Goal: Information Seeking & Learning: Understand process/instructions

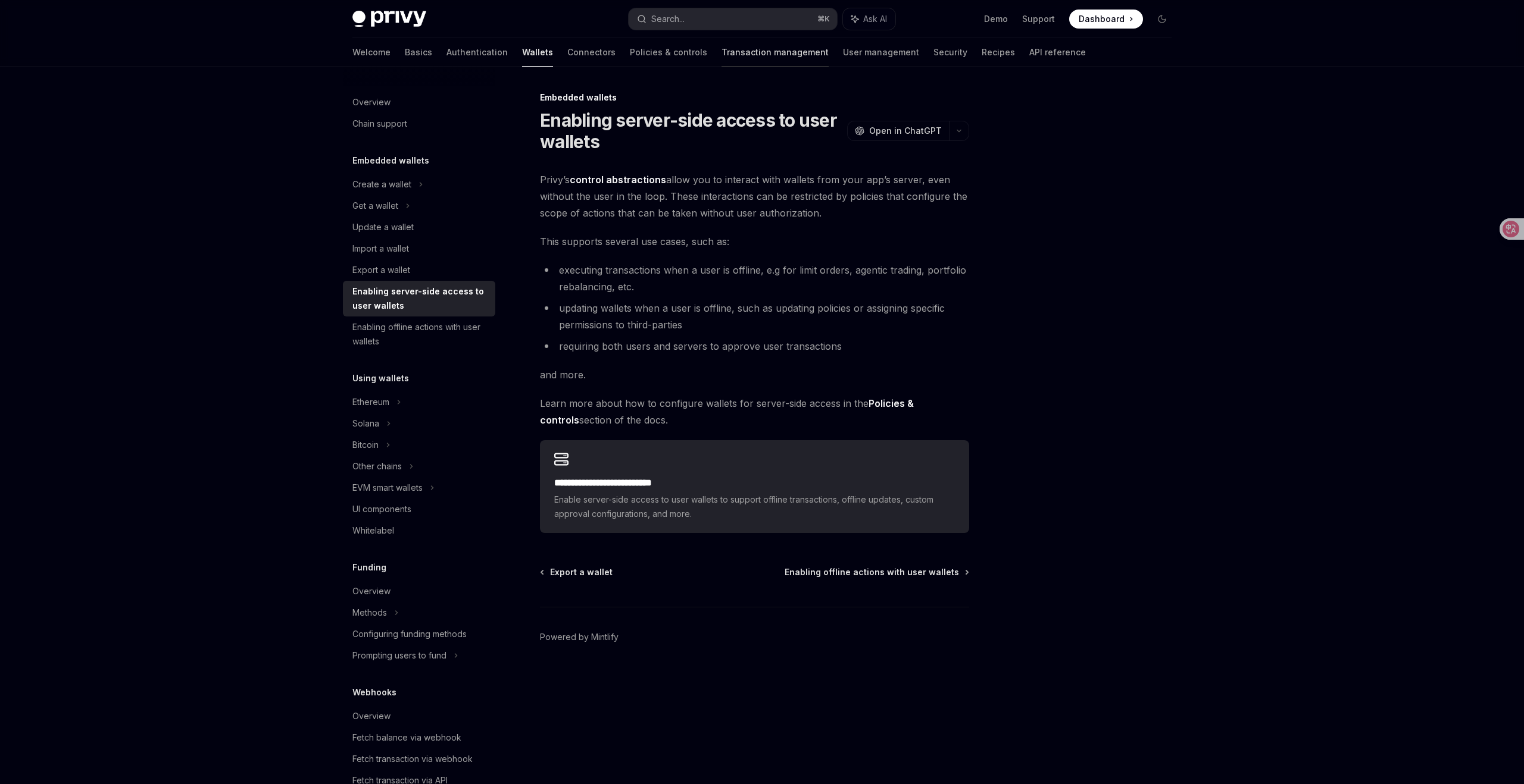
click at [730, 54] on link "Transaction management" at bounding box center [774, 52] width 107 height 29
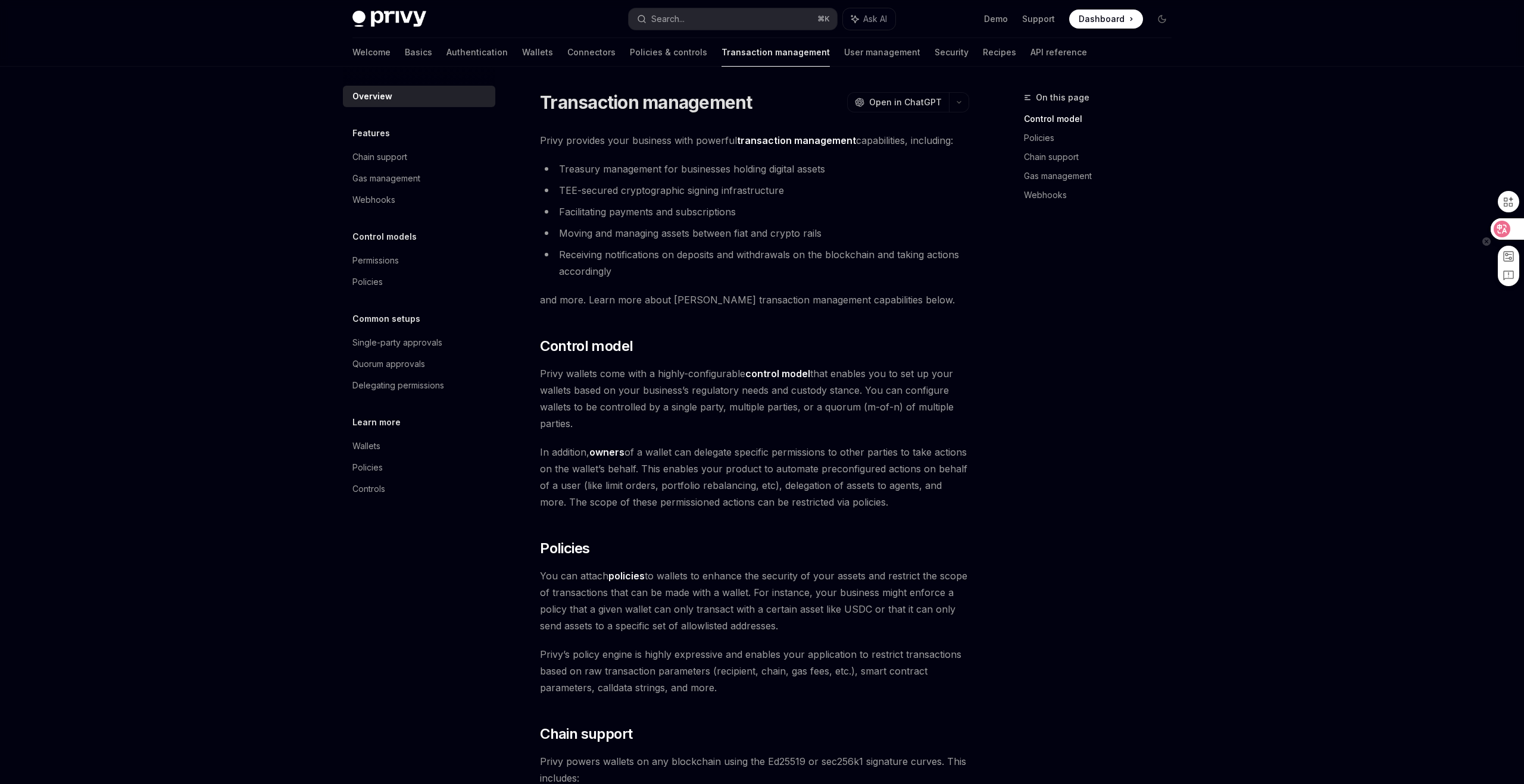
click at [1503, 227] on icon at bounding box center [1502, 229] width 12 height 12
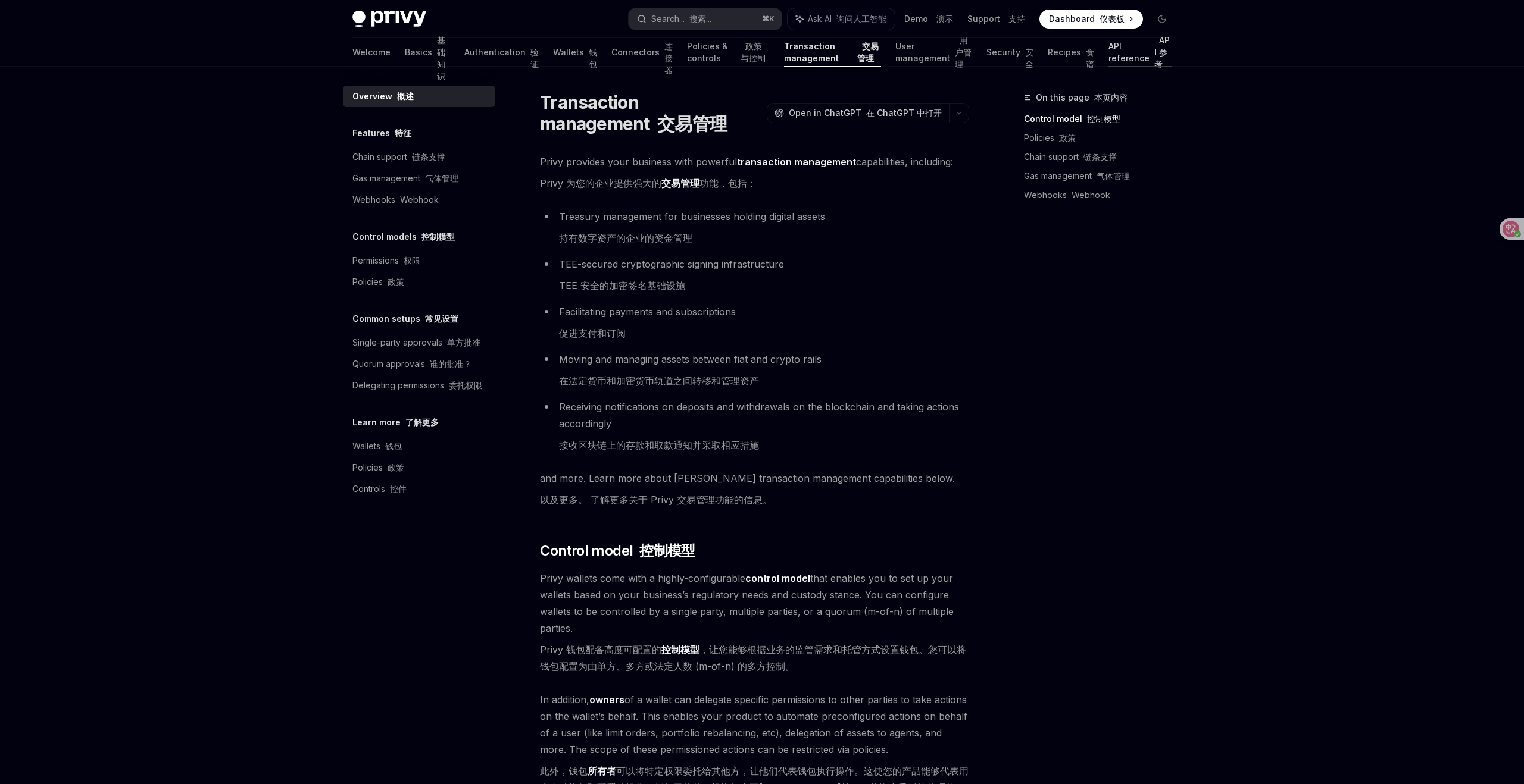
click at [1109, 47] on link "API reference API 参考" at bounding box center [1140, 52] width 63 height 29
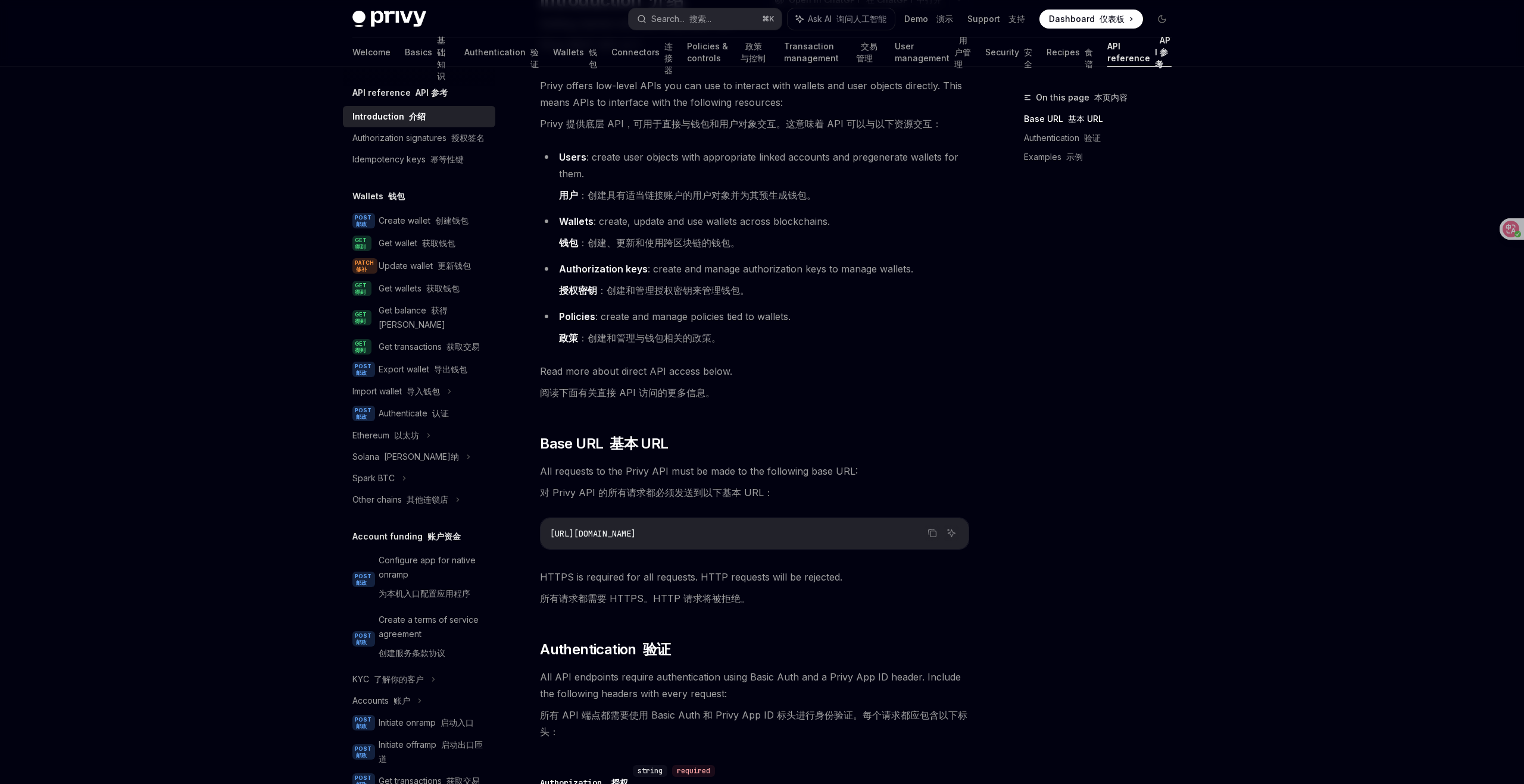
click at [215, 455] on div "Privy Docs home page Search... 搜索... ⌘ K Ask AI 询问人工智能 Demo 演示 Support 支持 Dashb…" at bounding box center [762, 721] width 1524 height 1684
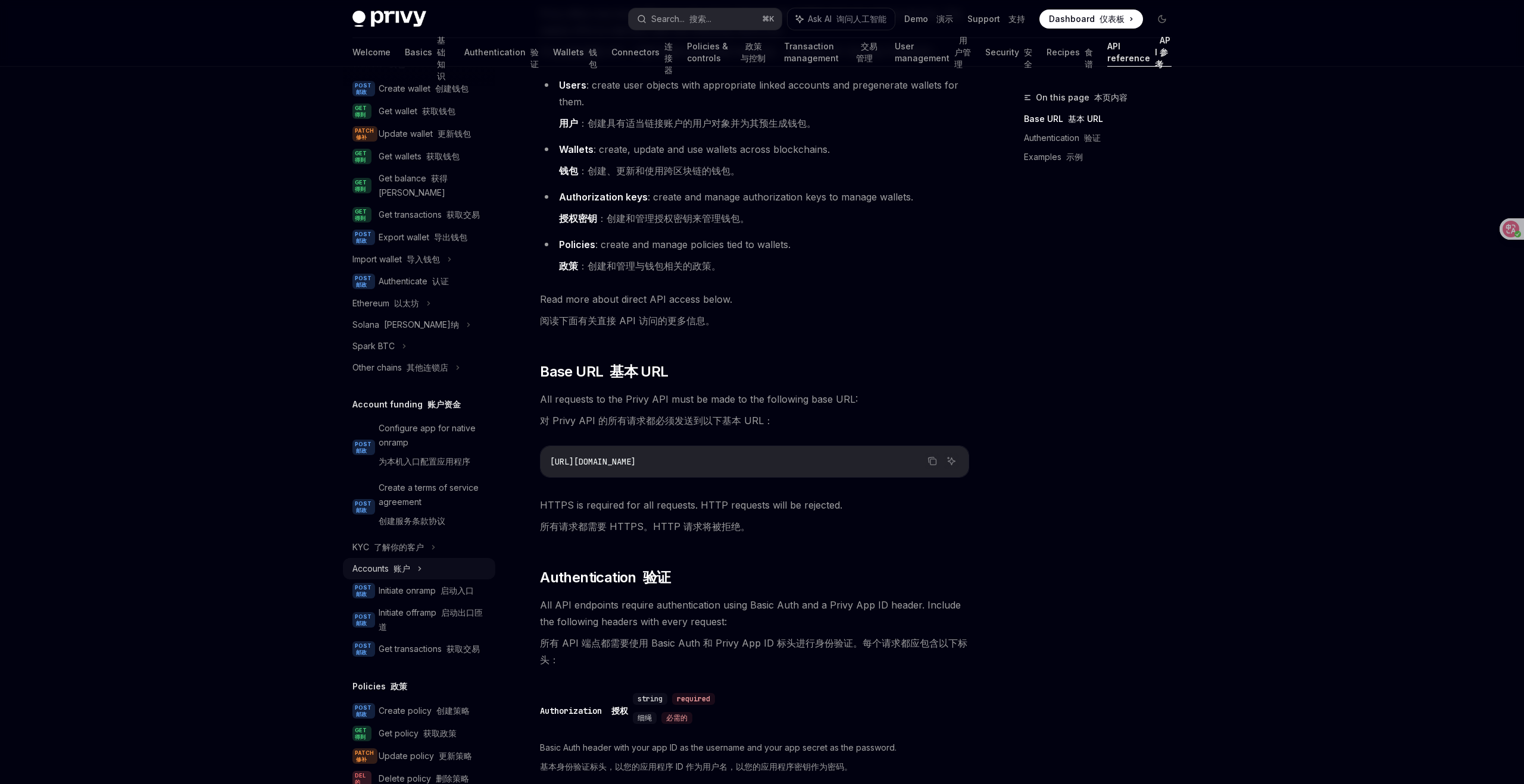
scroll to position [131, 0]
click at [479, 645] on font "获取交易" at bounding box center [463, 650] width 34 height 10
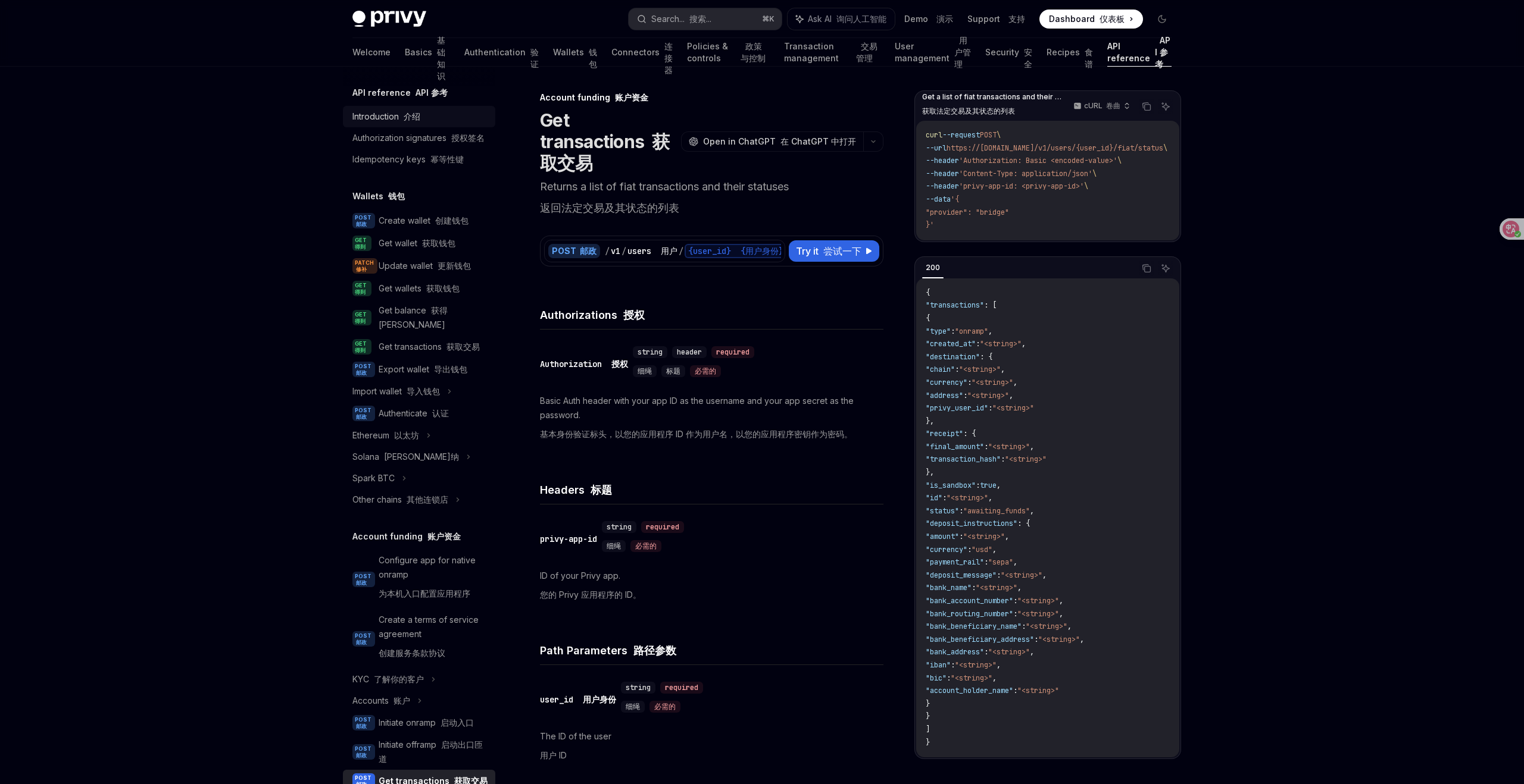
click at [401, 116] on font at bounding box center [401, 116] width 5 height 10
click at [1507, 224] on icon at bounding box center [1502, 229] width 12 height 12
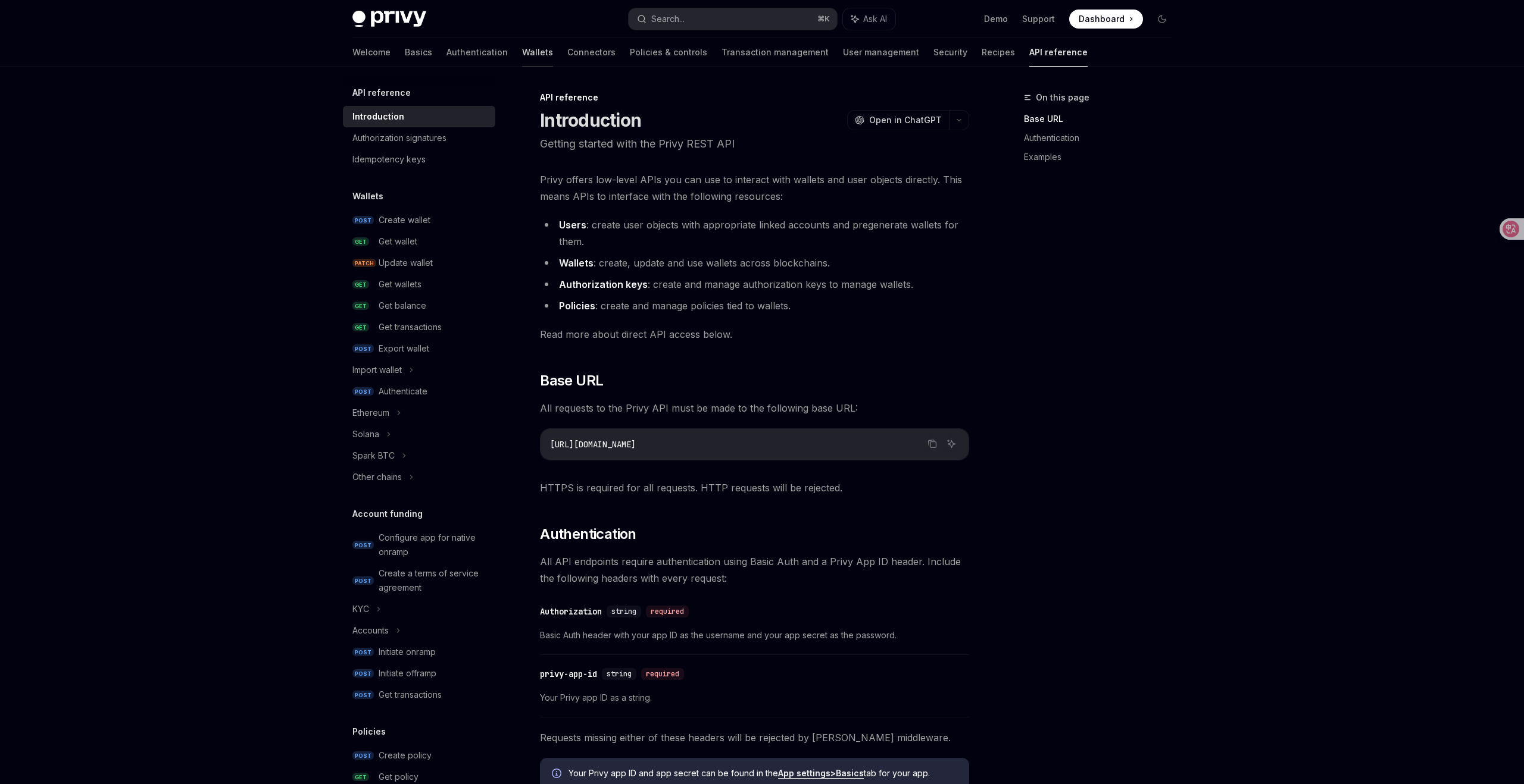
click at [522, 56] on link "Wallets" at bounding box center [537, 52] width 31 height 29
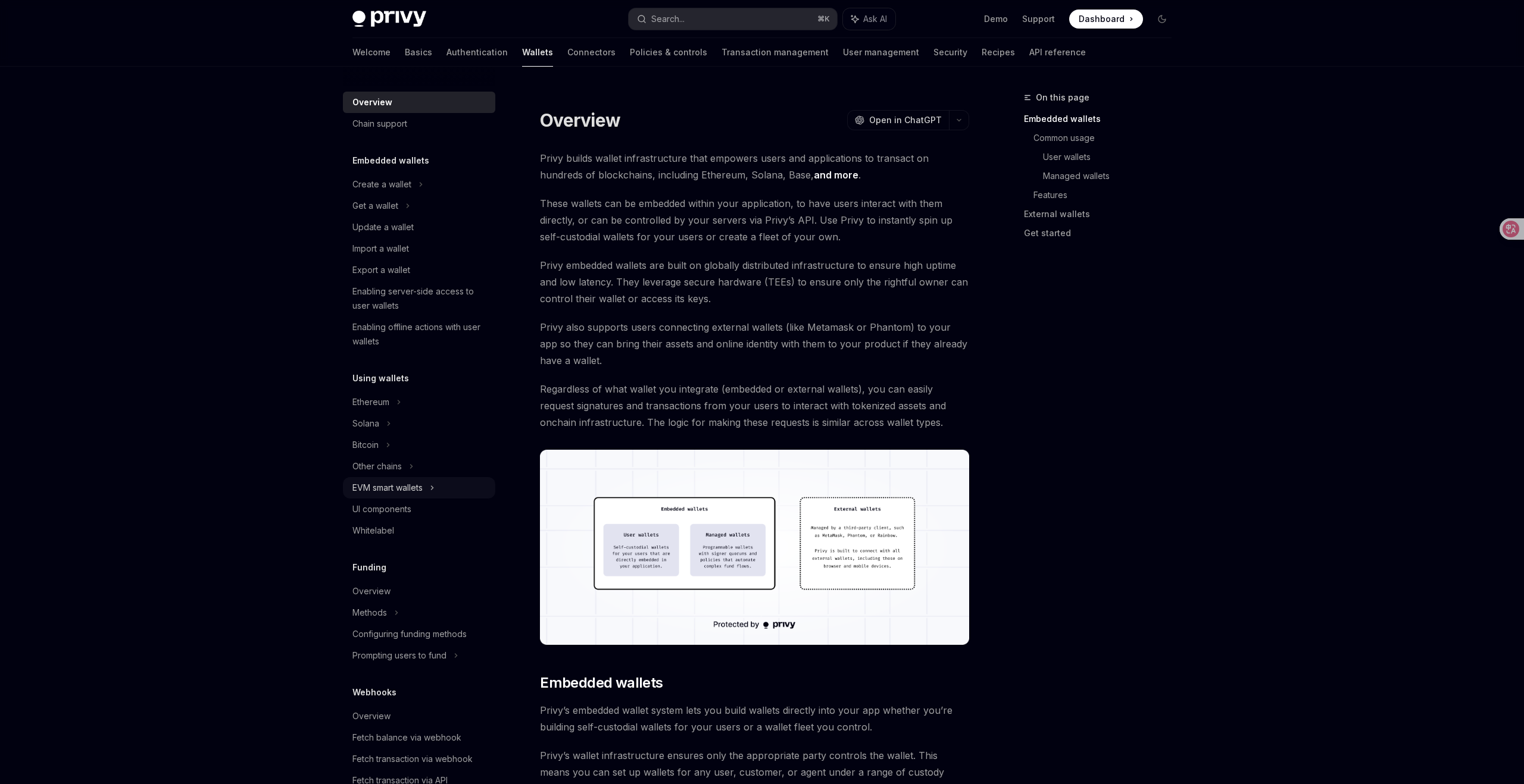
click at [432, 489] on icon at bounding box center [433, 487] width 5 height 14
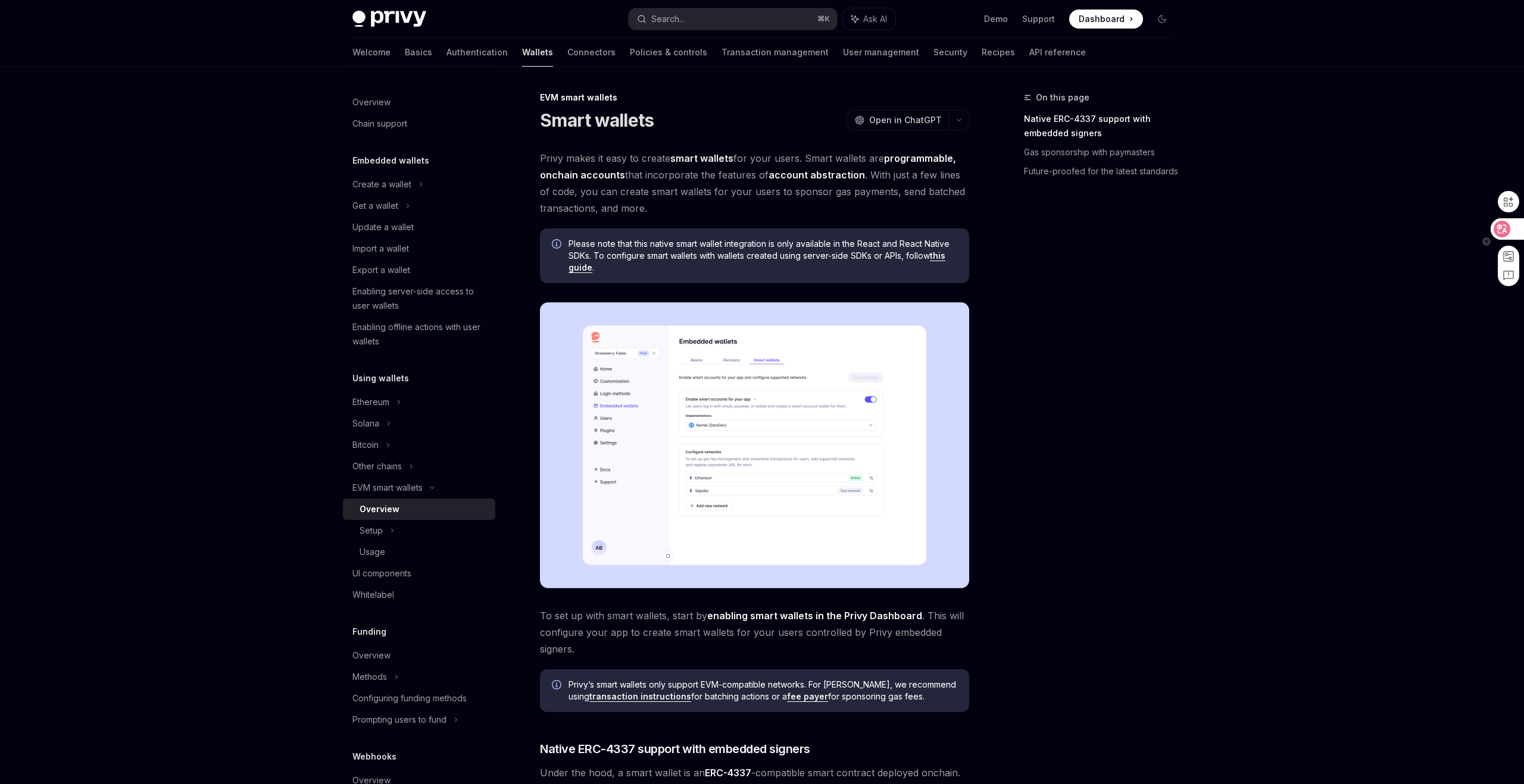
click at [1499, 228] on icon at bounding box center [1502, 229] width 10 height 10
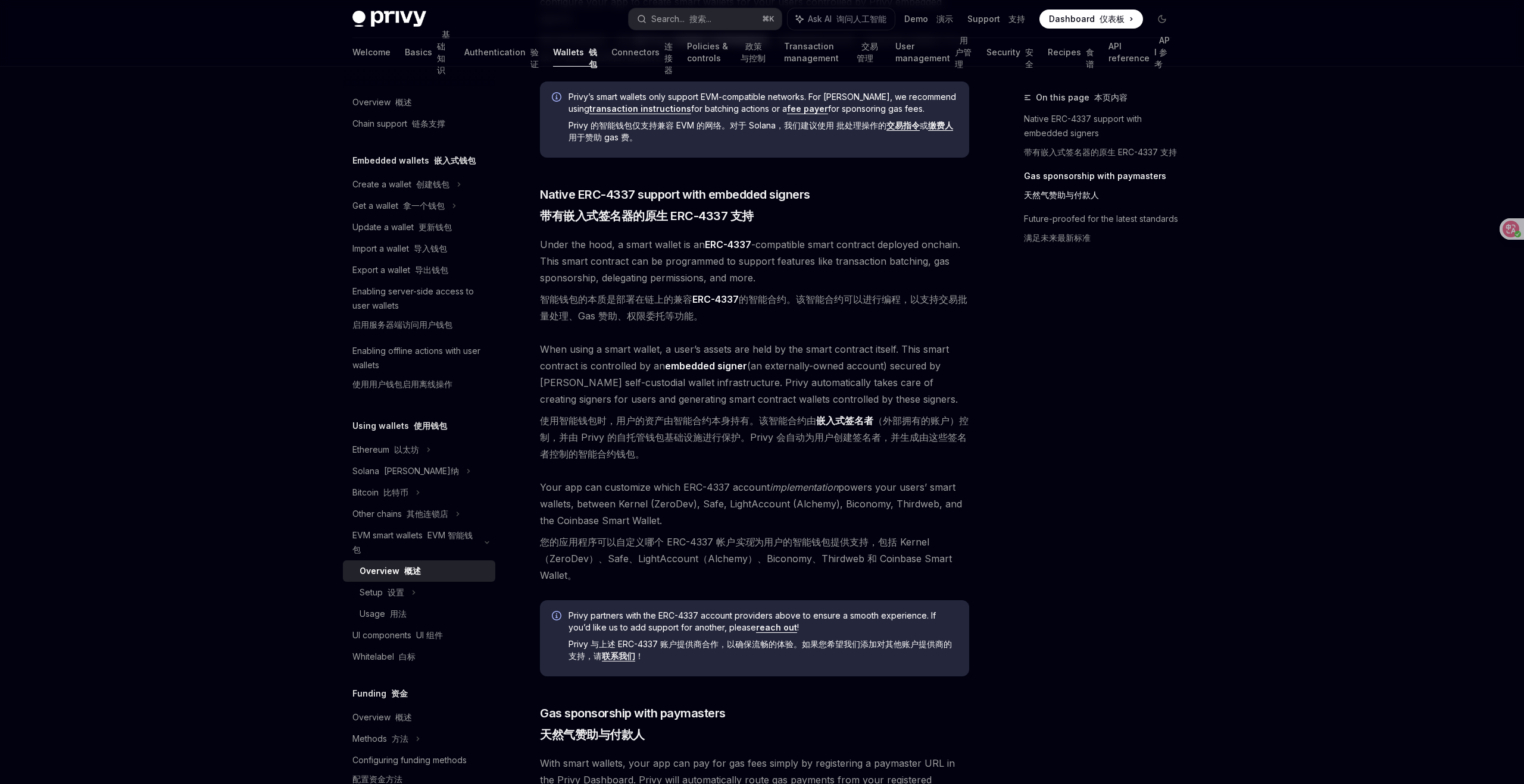
scroll to position [705, 0]
click at [406, 590] on div "Setup 设置" at bounding box center [419, 592] width 152 height 21
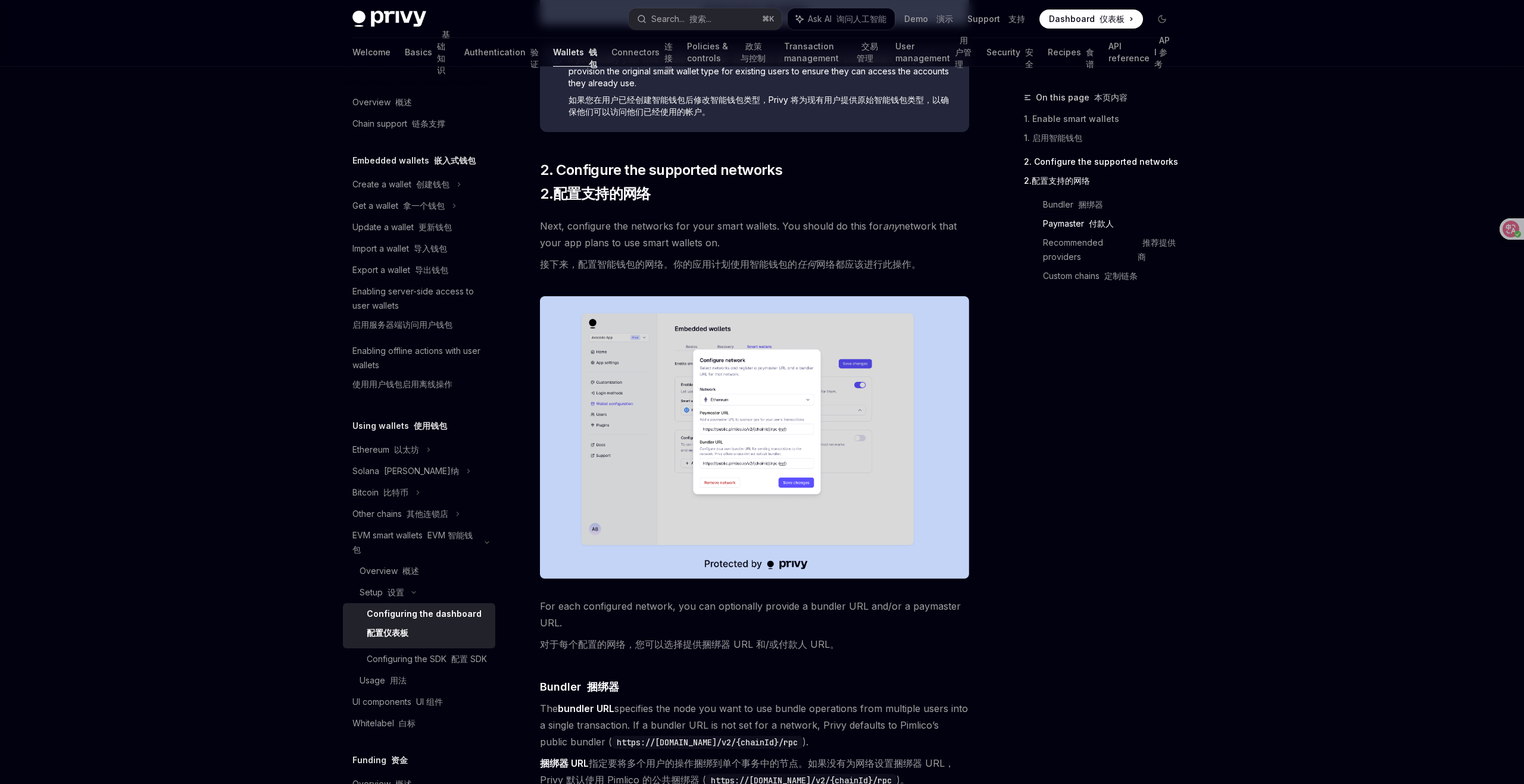
scroll to position [615, 0]
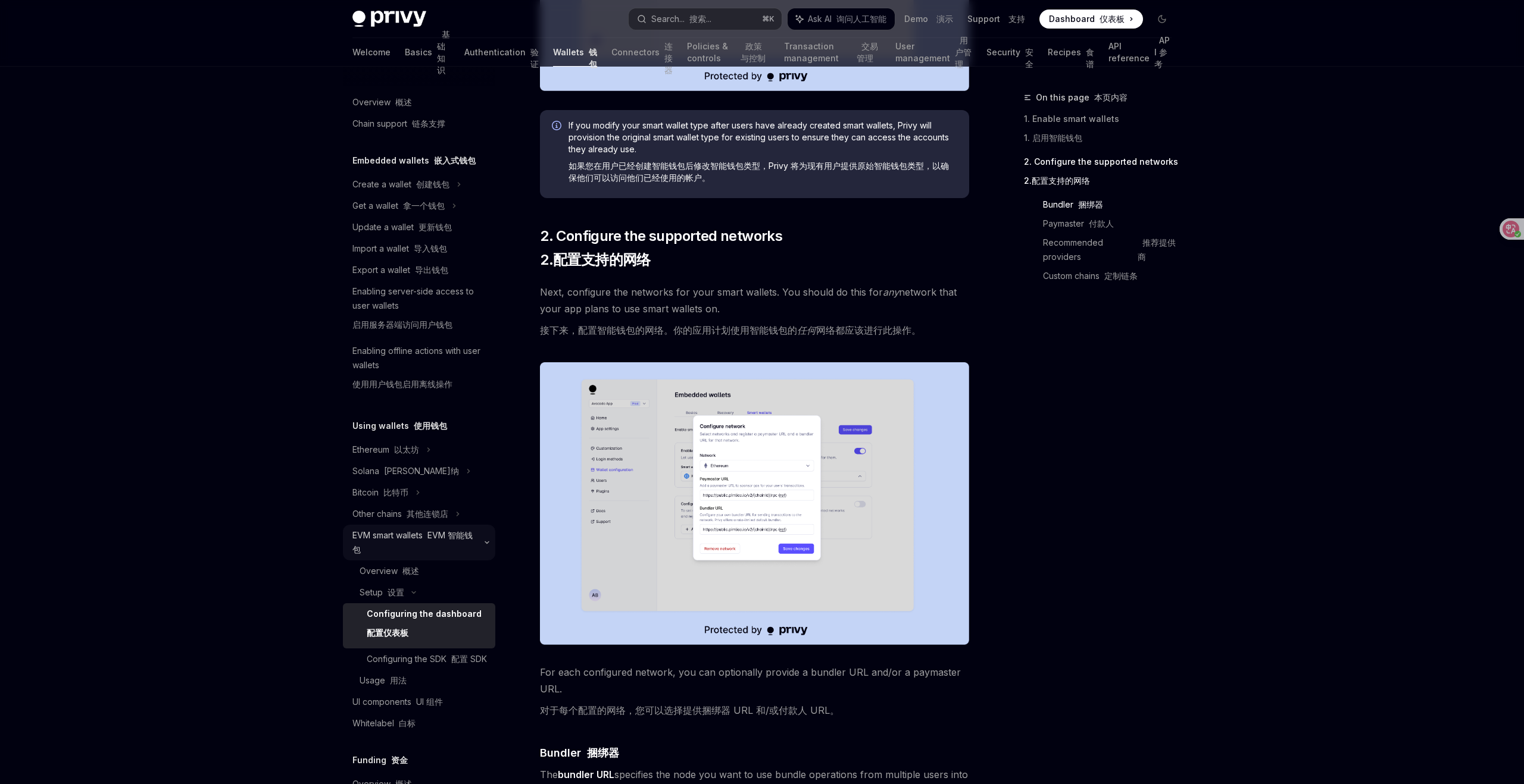
click at [449, 537] on font "EVM 智能钱包" at bounding box center [412, 542] width 120 height 25
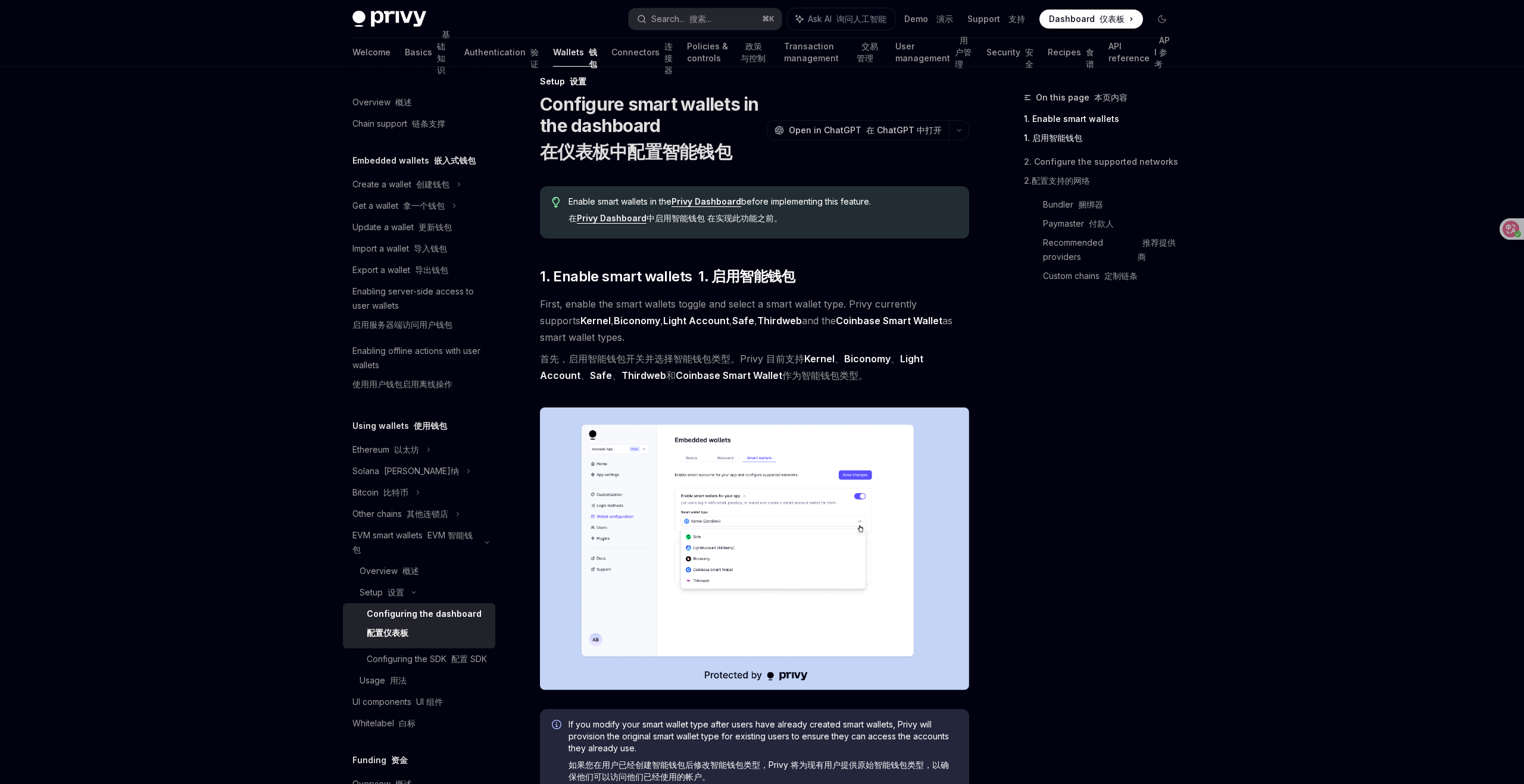
scroll to position [17, 0]
click at [380, 569] on div "Overview 概述" at bounding box center [389, 571] width 60 height 14
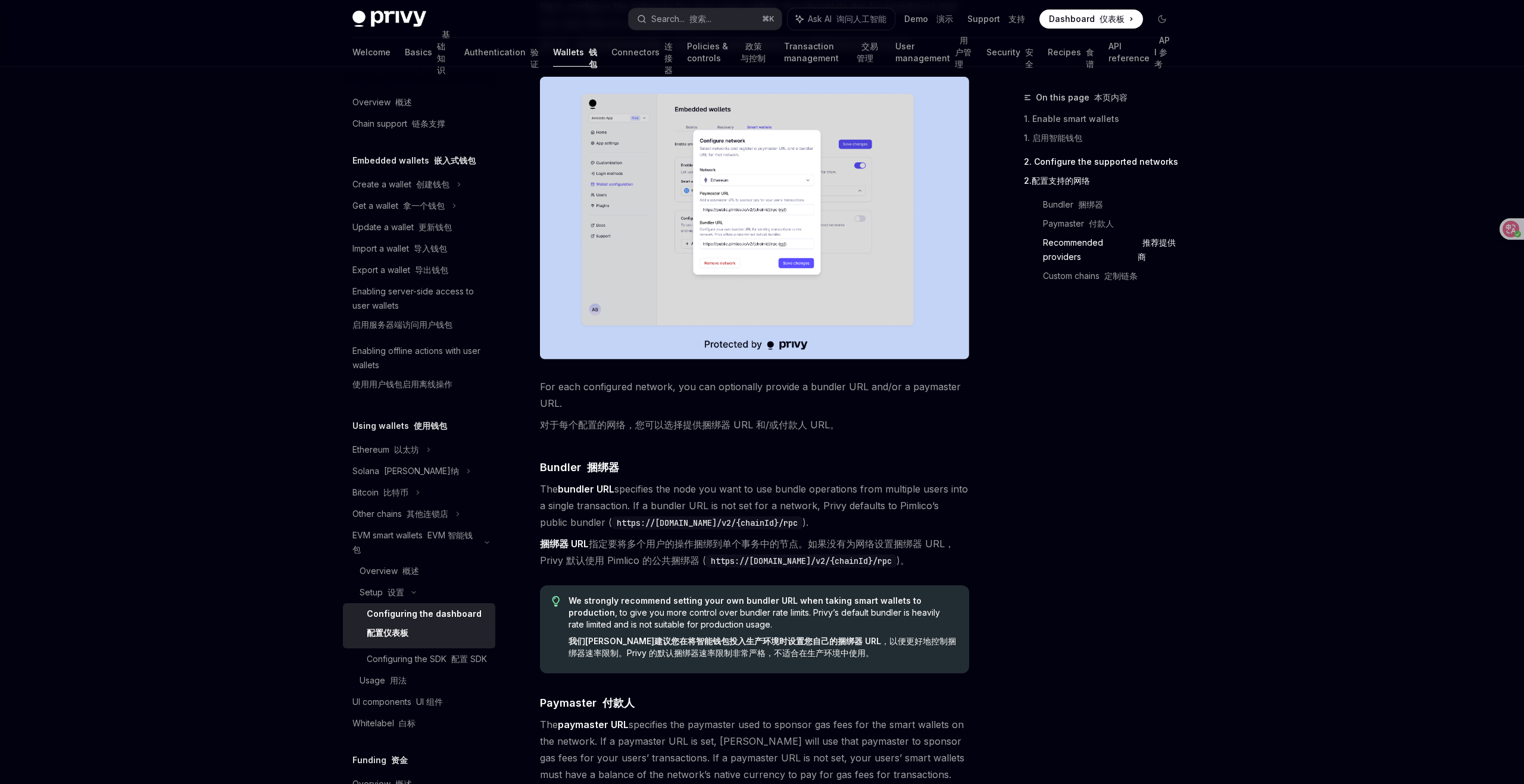
scroll to position [1072, 0]
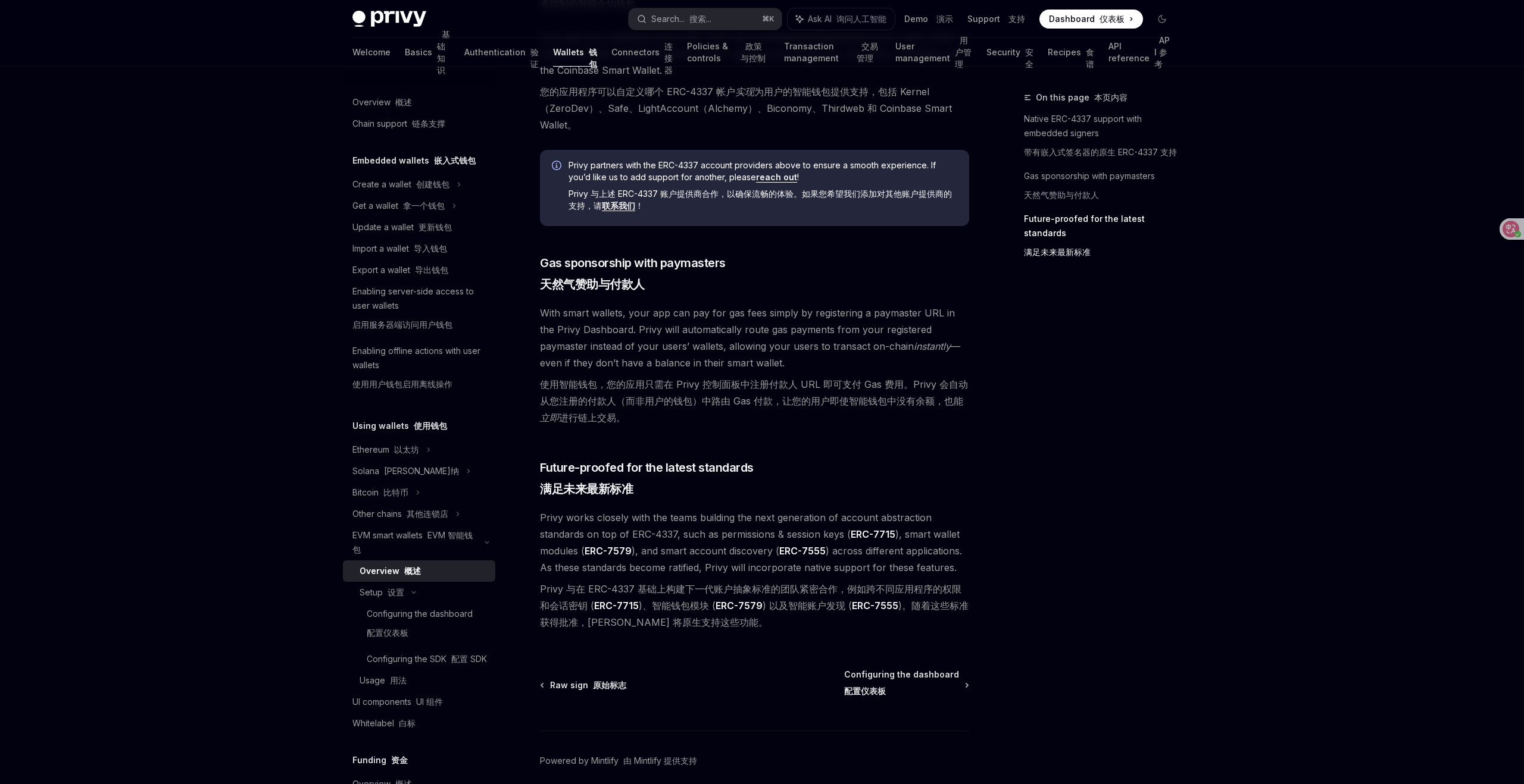
scroll to position [1207, 0]
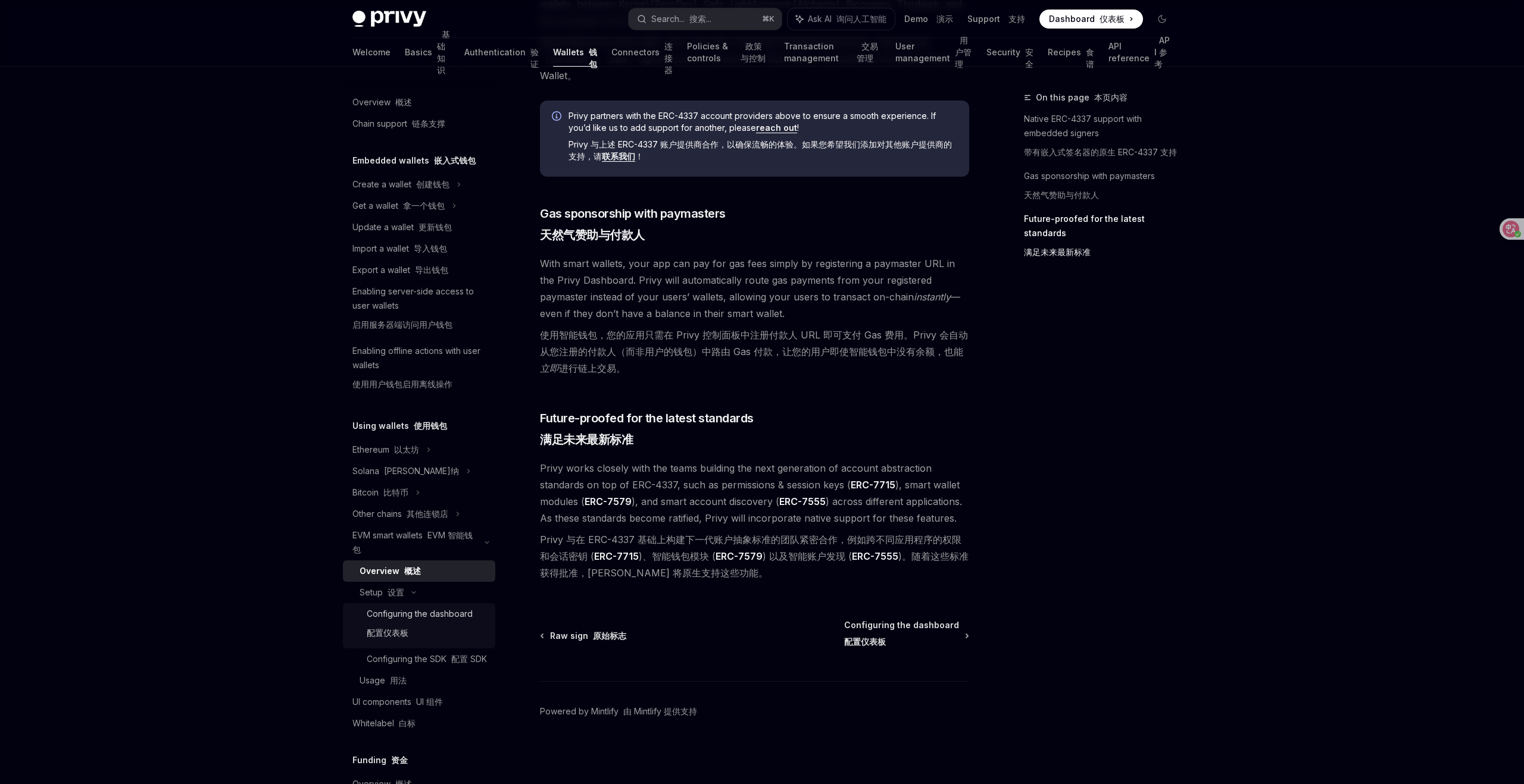
click at [412, 613] on div "Configuring the dashboard 配置仪表板" at bounding box center [419, 626] width 106 height 38
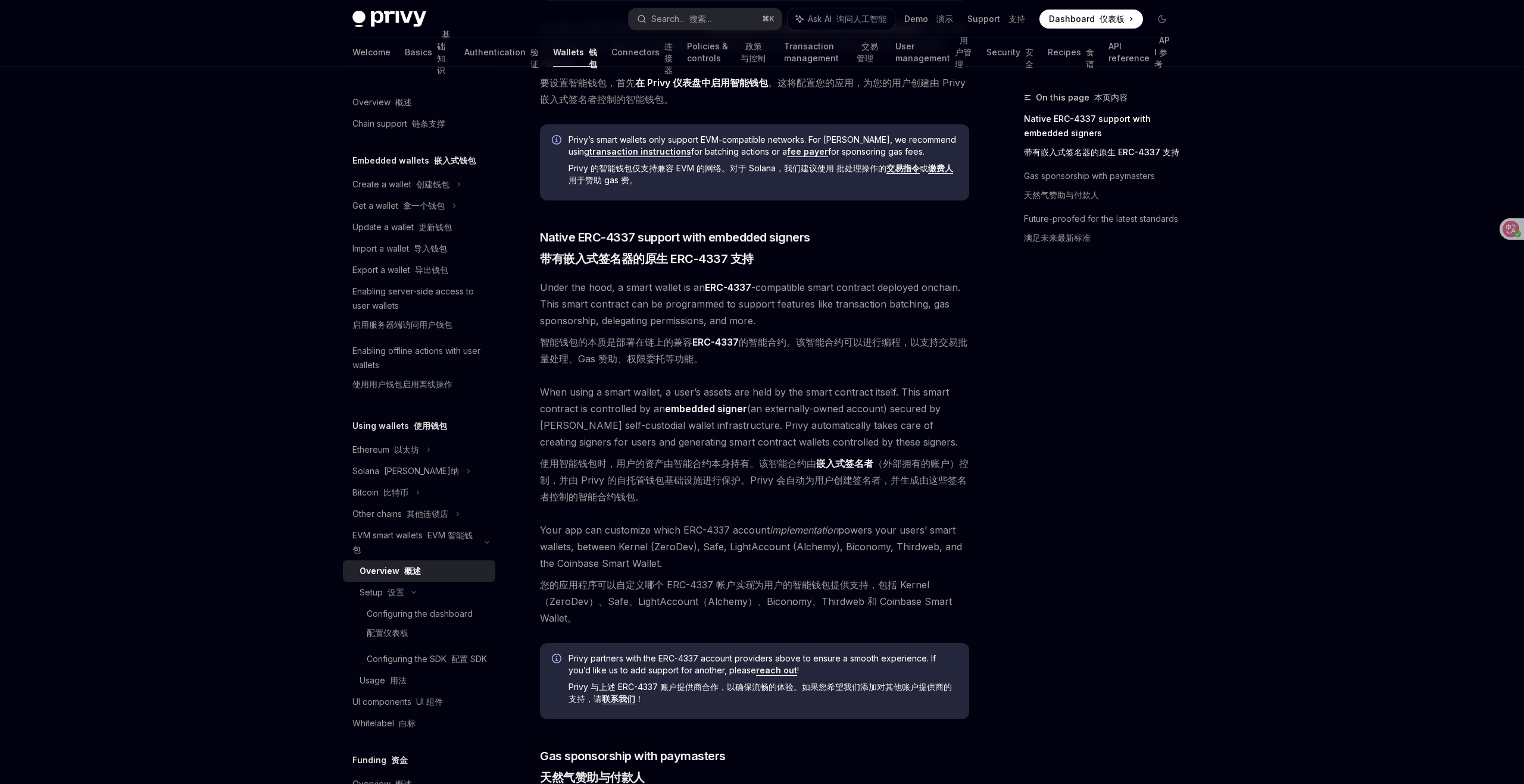
scroll to position [517, 0]
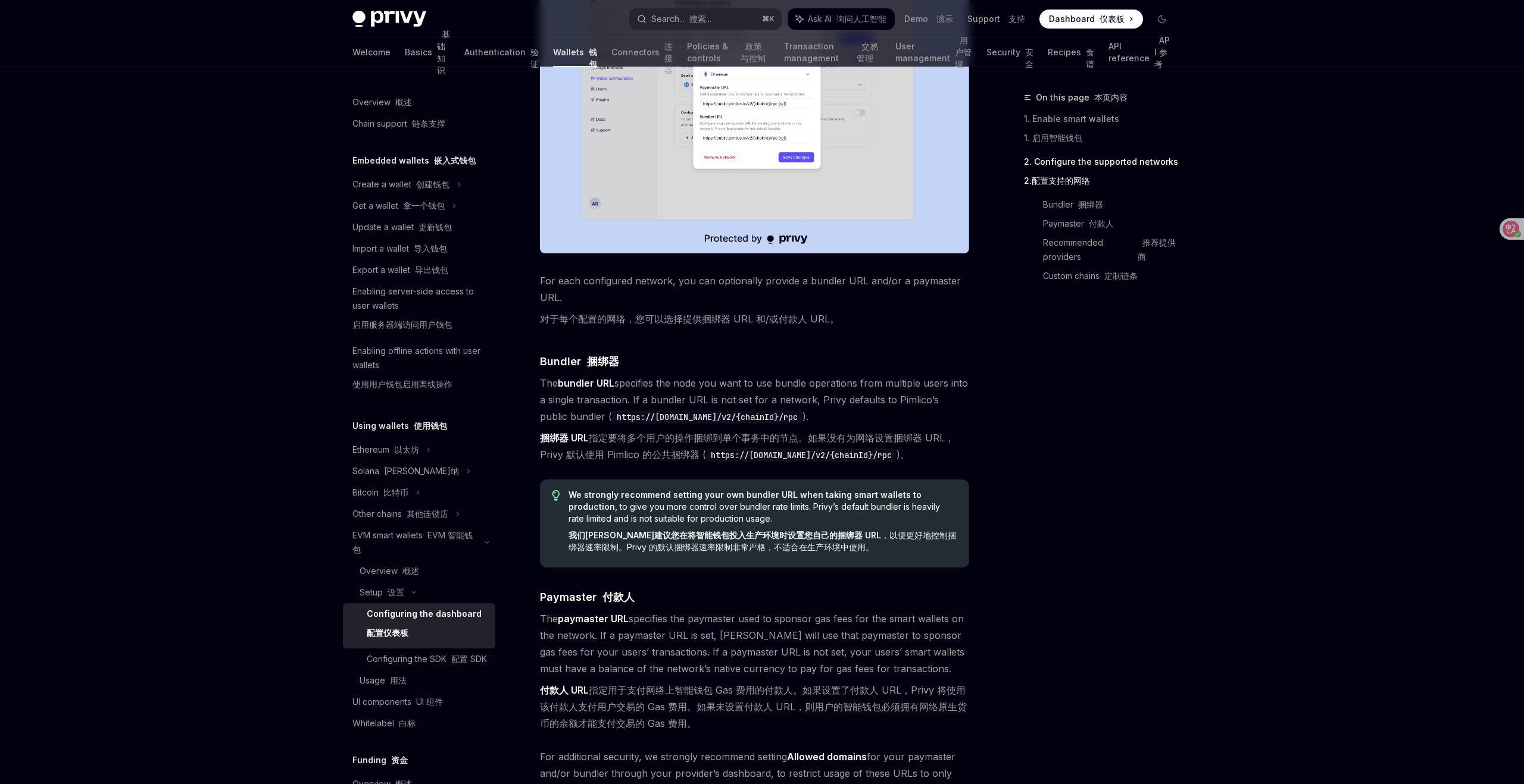
scroll to position [802, 0]
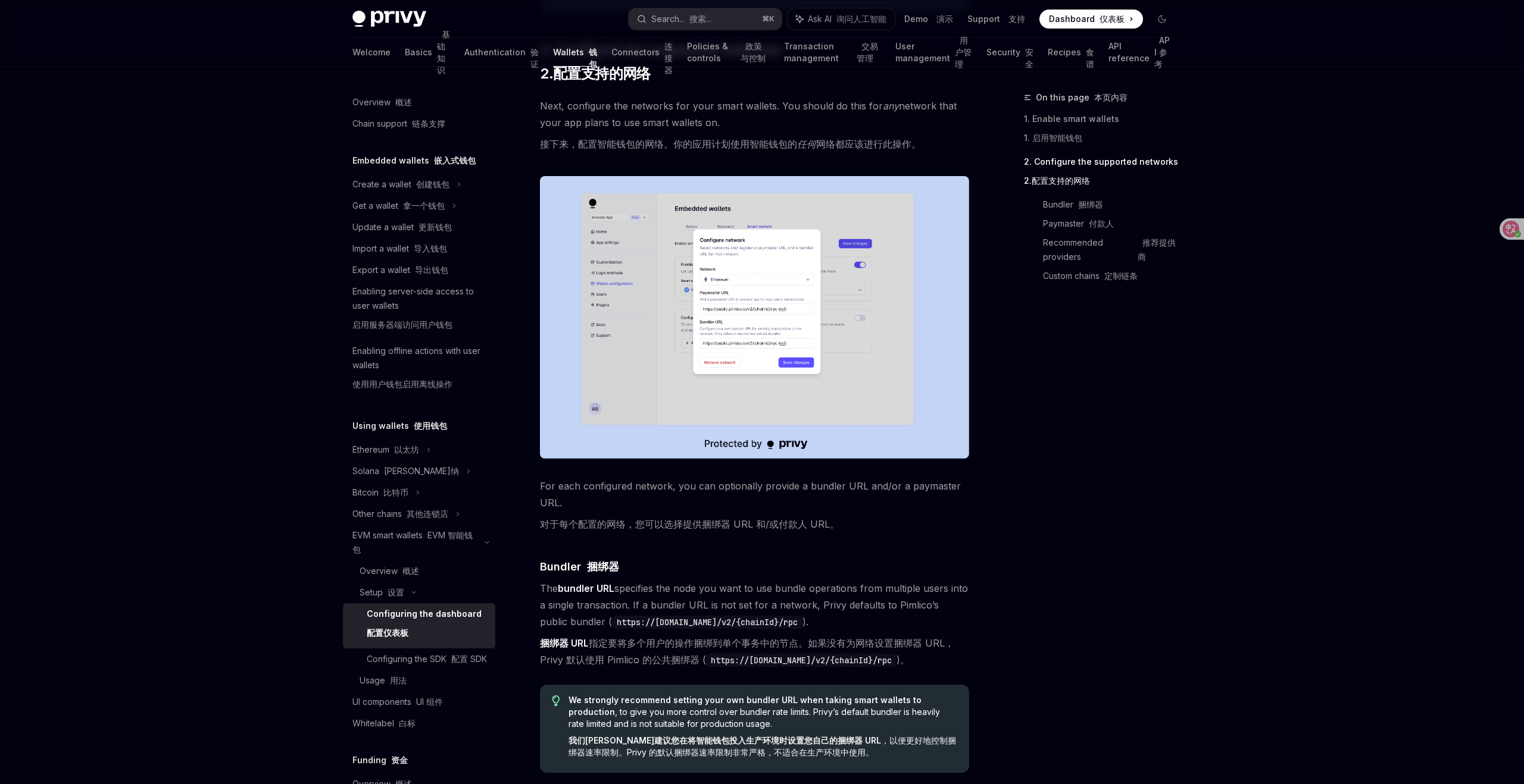
click at [759, 324] on img at bounding box center [755, 317] width 429 height 283
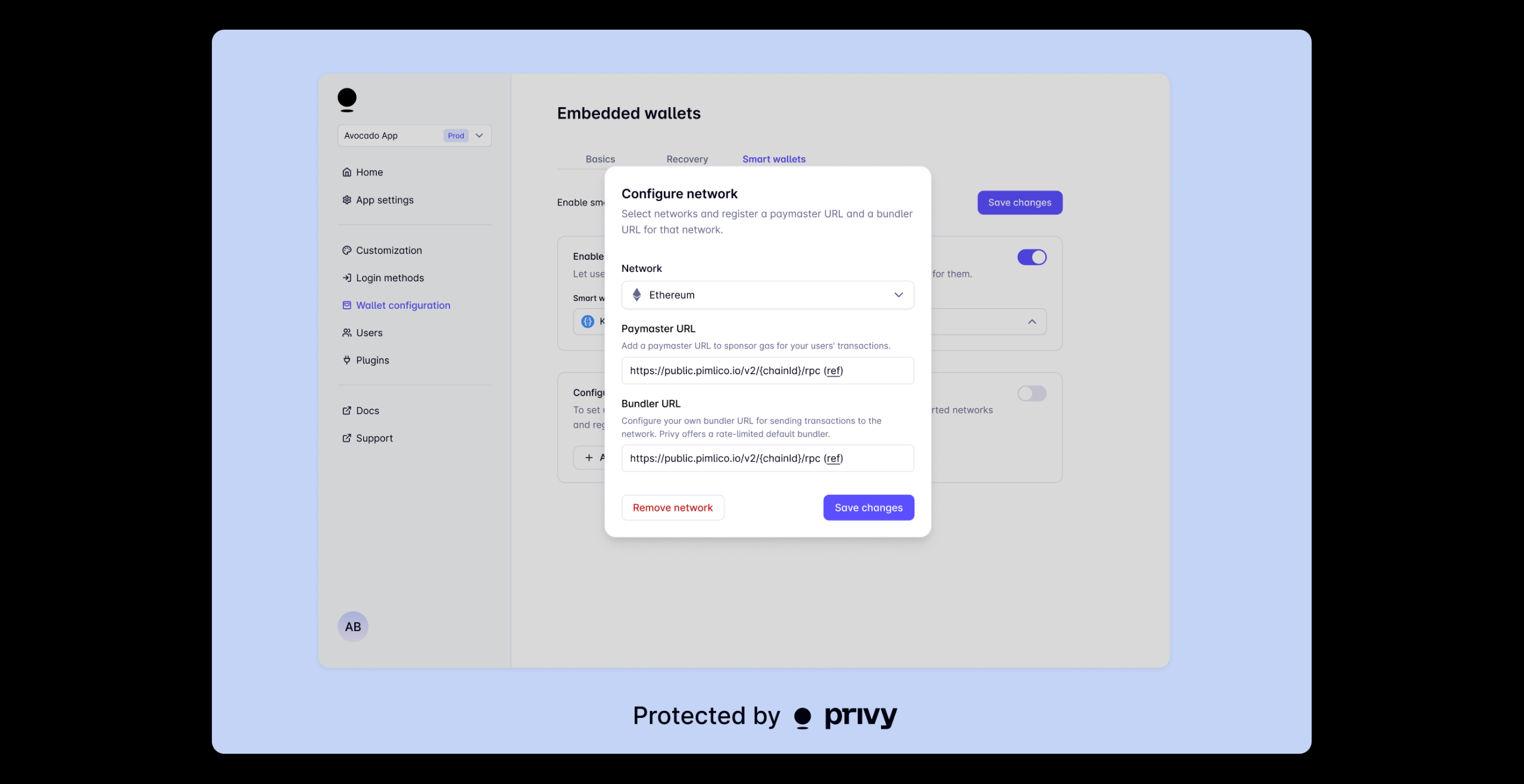
click at [759, 324] on img at bounding box center [762, 392] width 1100 height 725
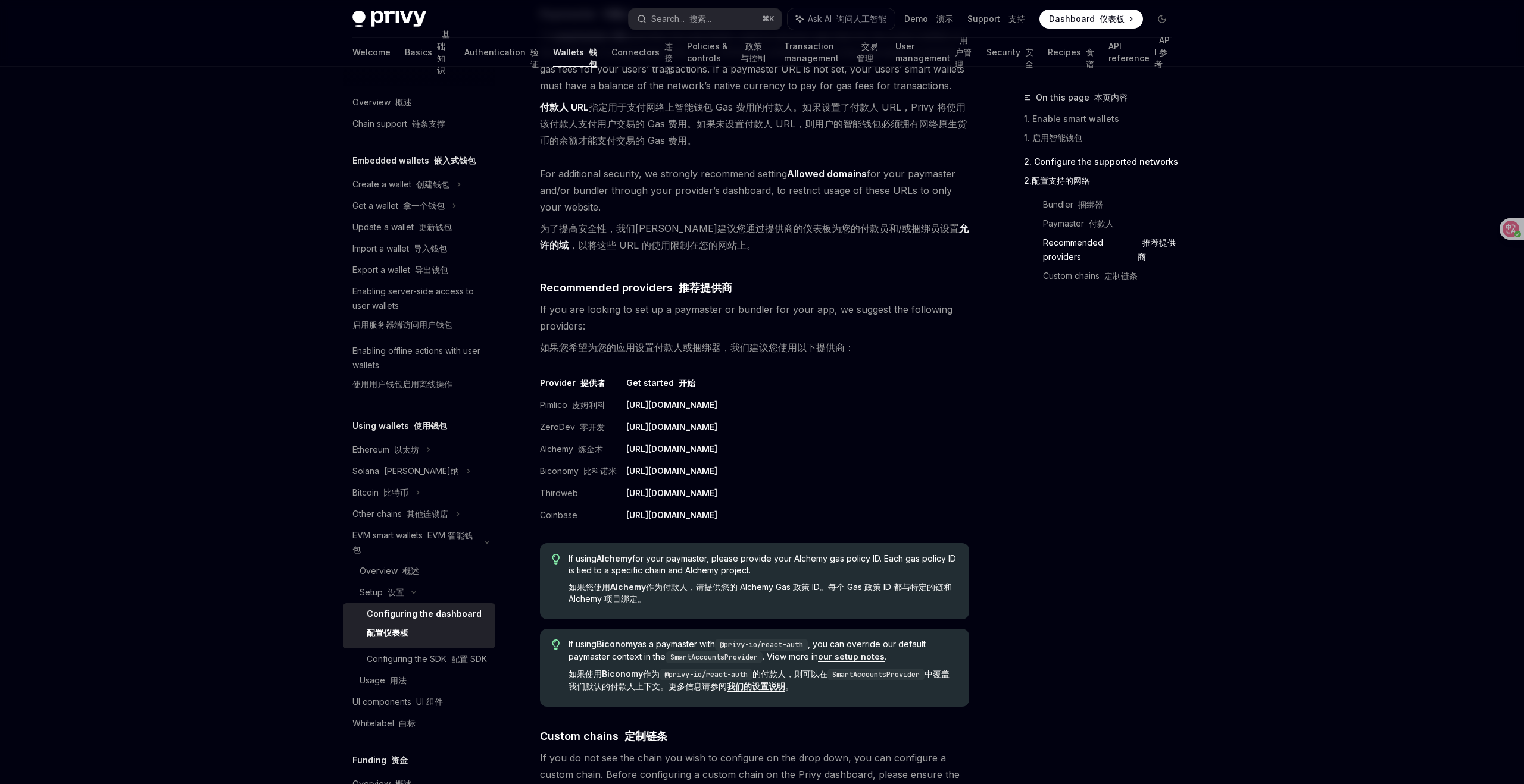
scroll to position [1586, 0]
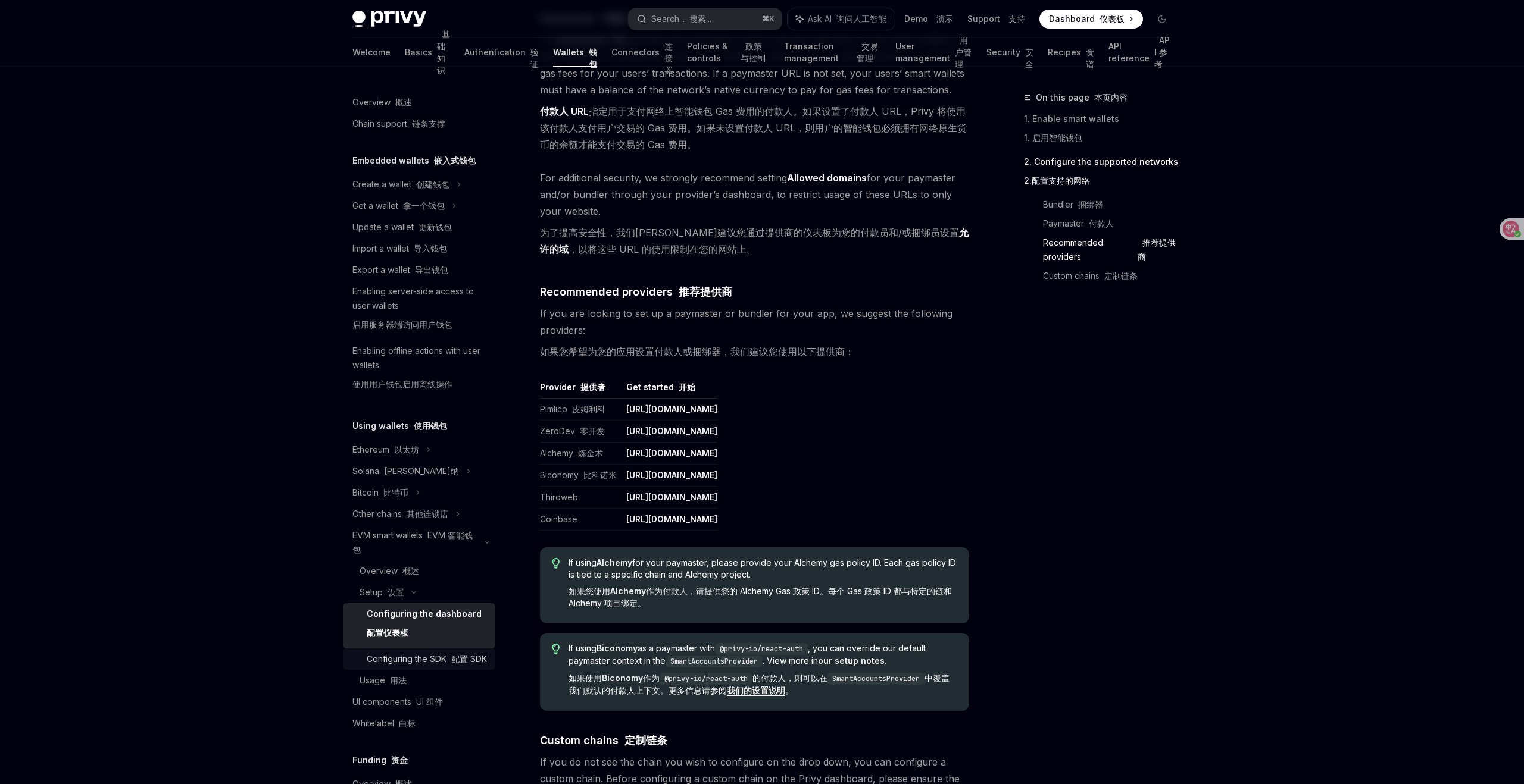
click at [456, 658] on font "配置 SDK" at bounding box center [469, 659] width 36 height 10
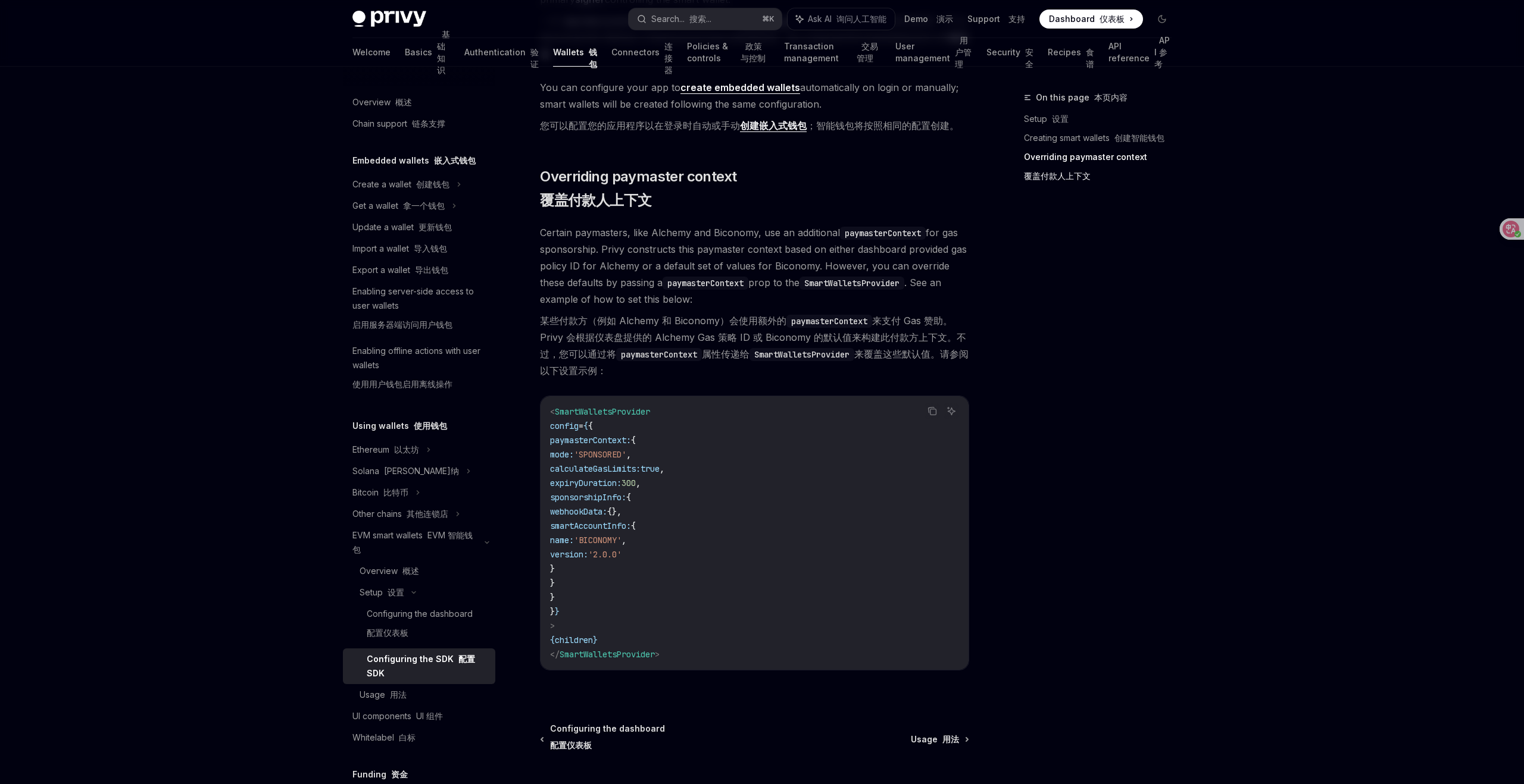
scroll to position [1211, 0]
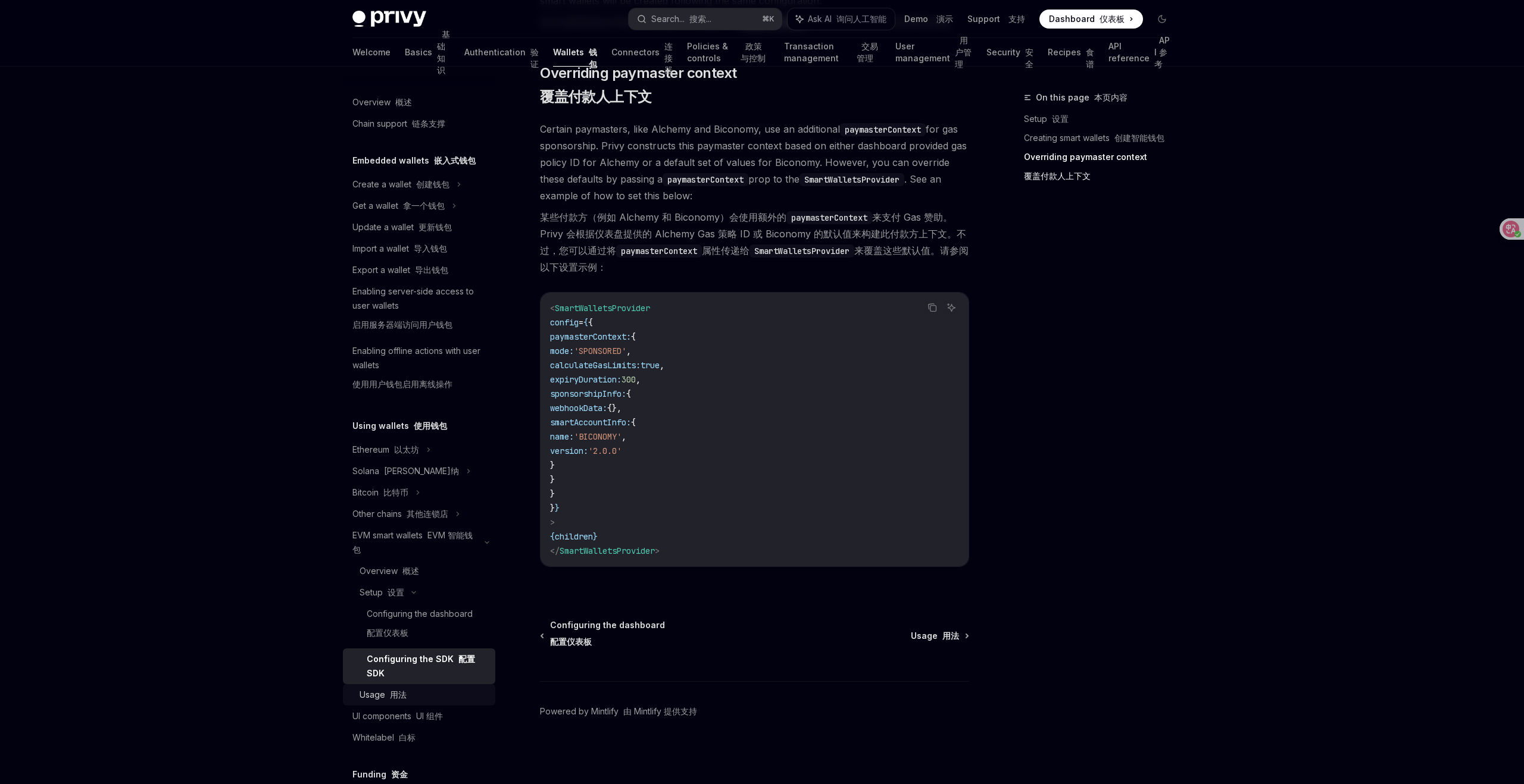
click at [404, 695] on font "用法" at bounding box center [398, 695] width 16 height 10
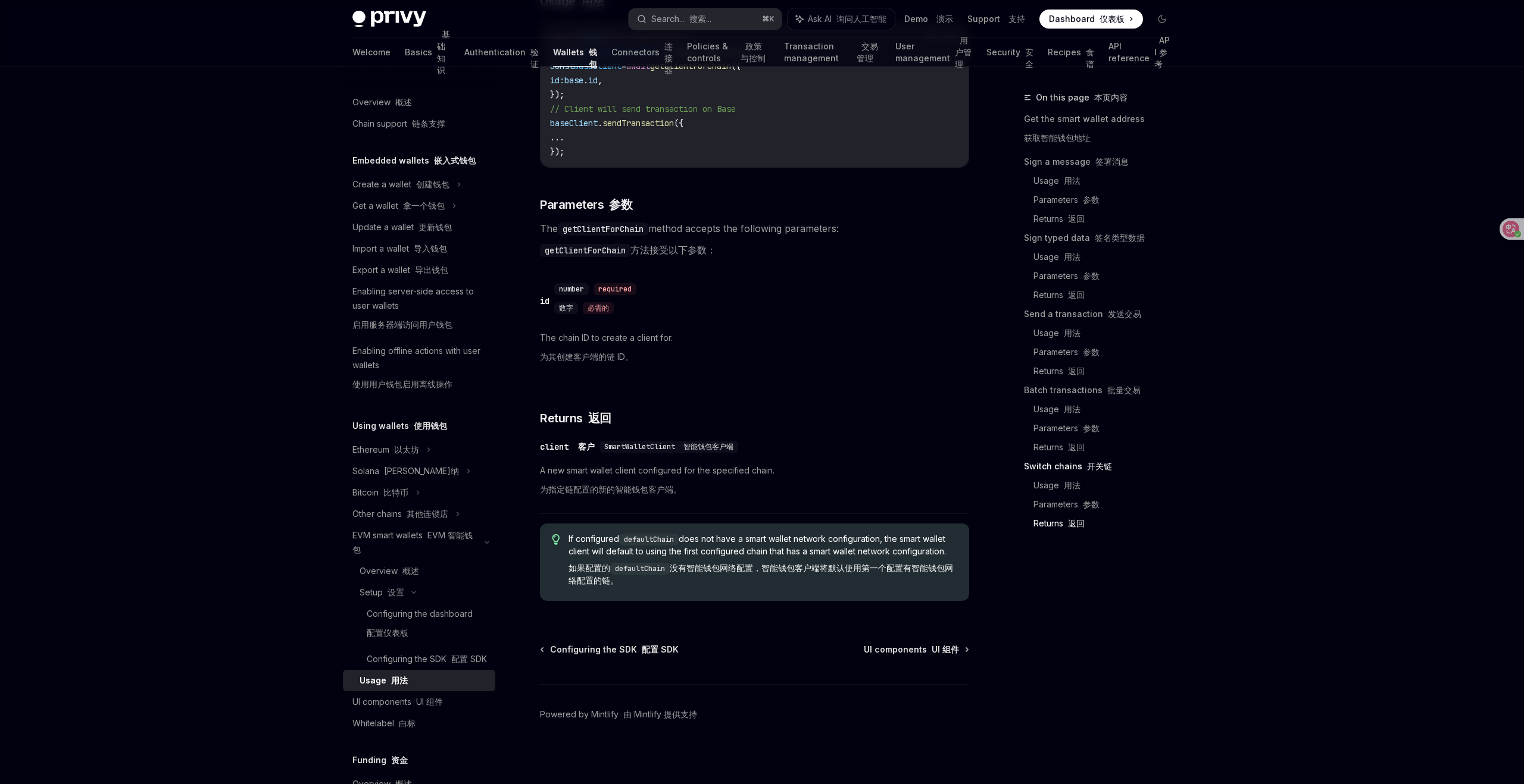
scroll to position [4455, 0]
click at [424, 616] on div "Configuring the dashboard 配置仪表板" at bounding box center [419, 626] width 106 height 38
click at [422, 614] on div "Configuring the dashboard 配置仪表板" at bounding box center [419, 626] width 106 height 38
click at [442, 655] on div "Configuring the SDK 配置 SDK" at bounding box center [426, 659] width 120 height 14
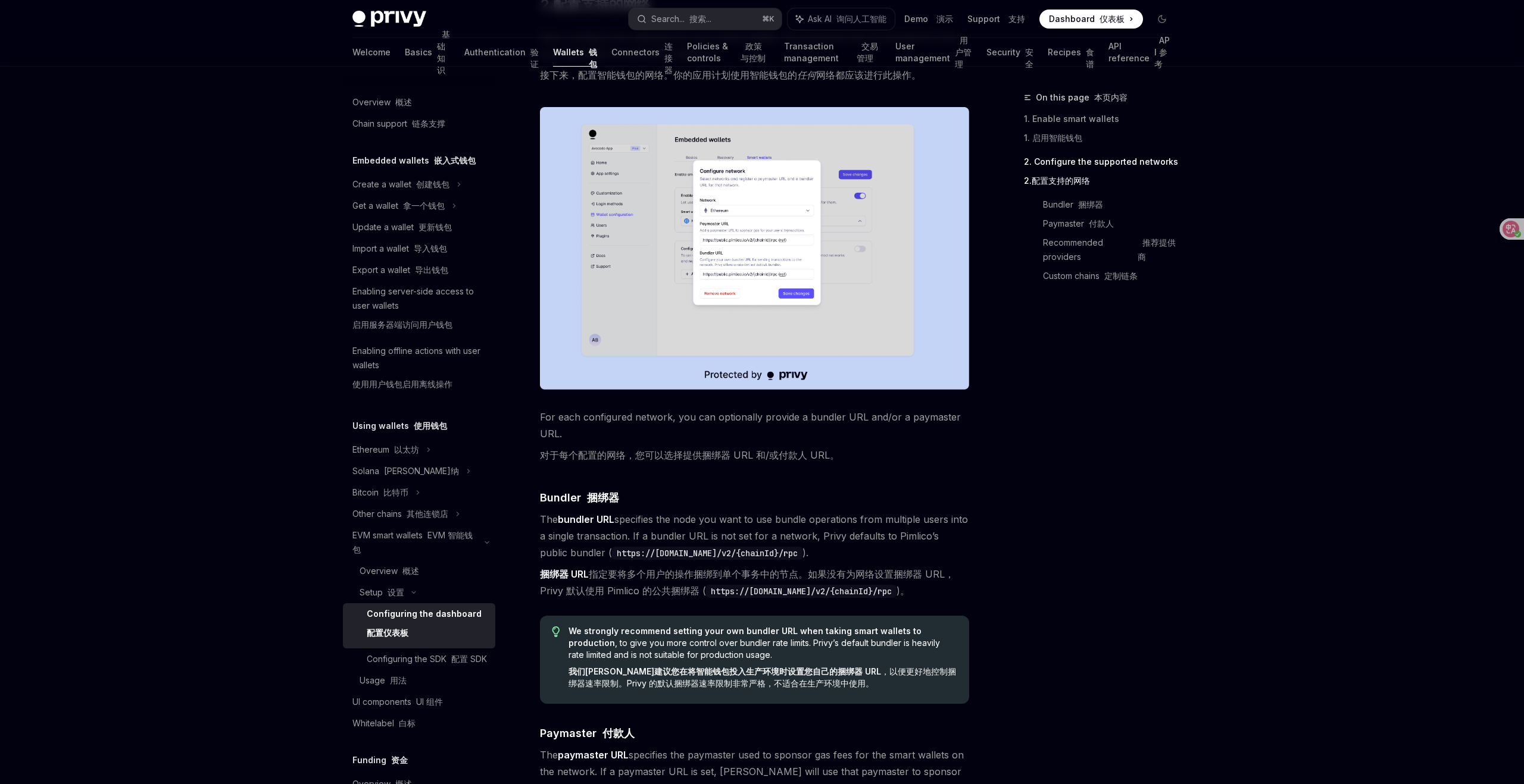
scroll to position [865, 0]
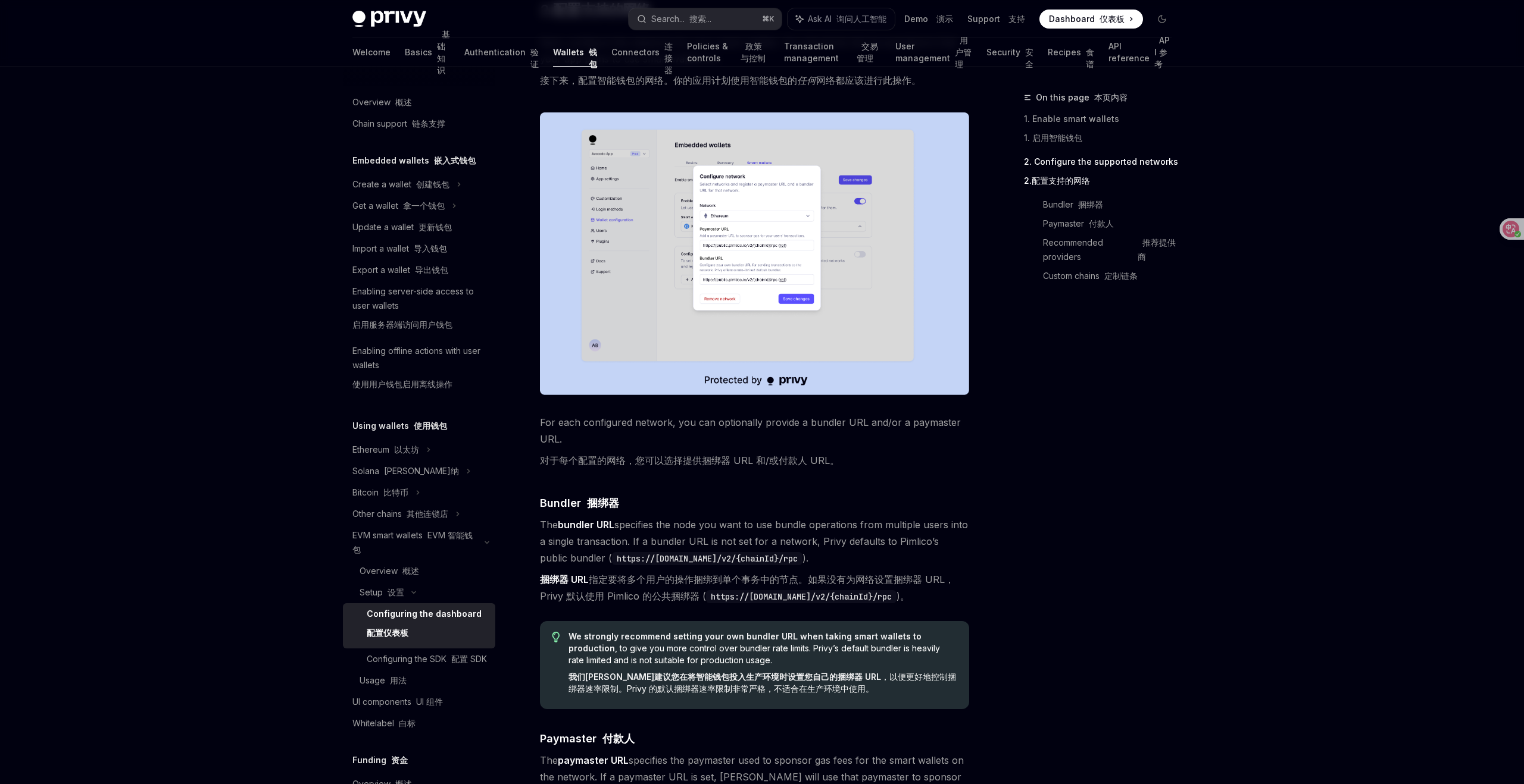
click at [769, 247] on img at bounding box center [755, 253] width 429 height 283
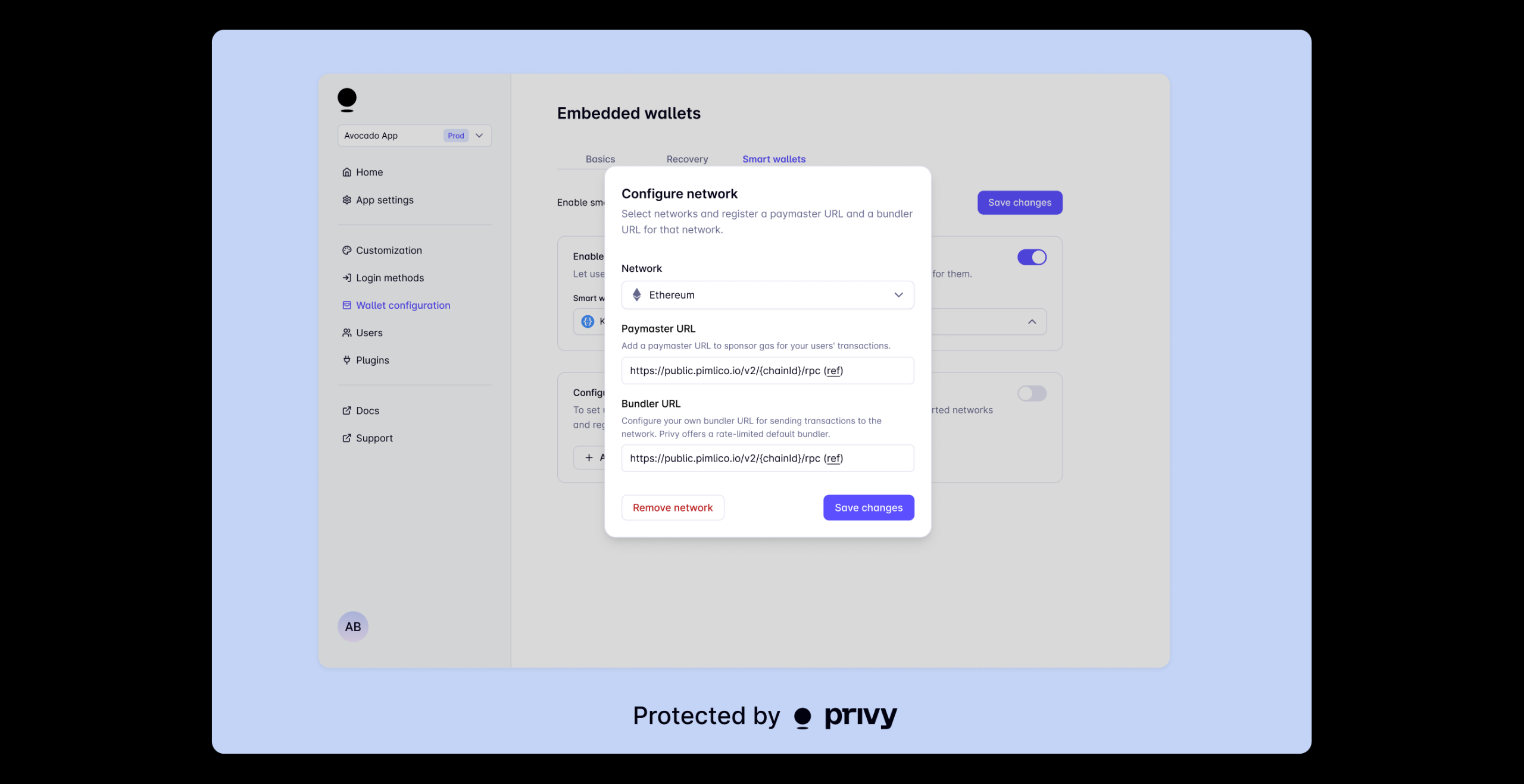
click at [1104, 258] on img at bounding box center [762, 392] width 1100 height 725
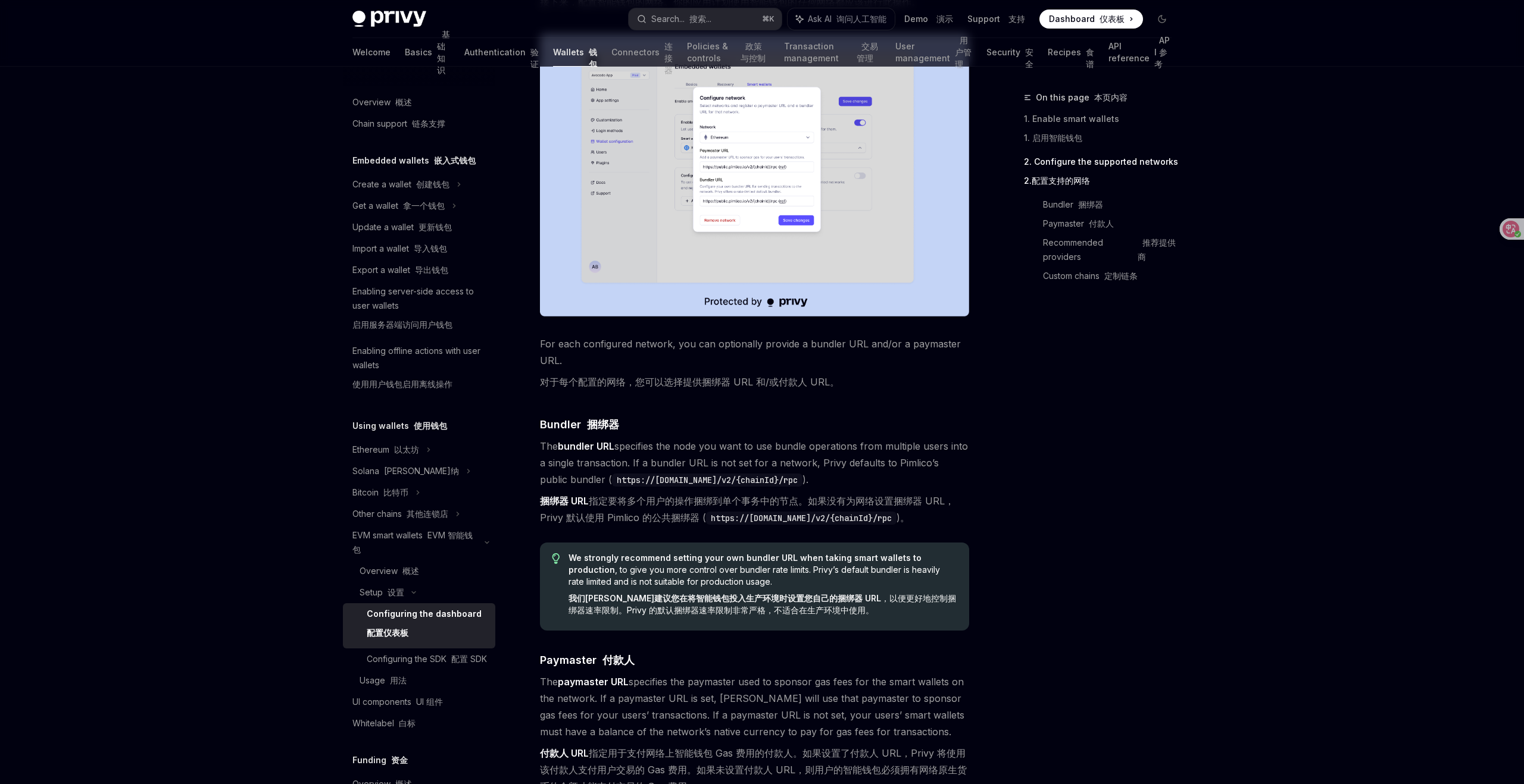
scroll to position [934, 0]
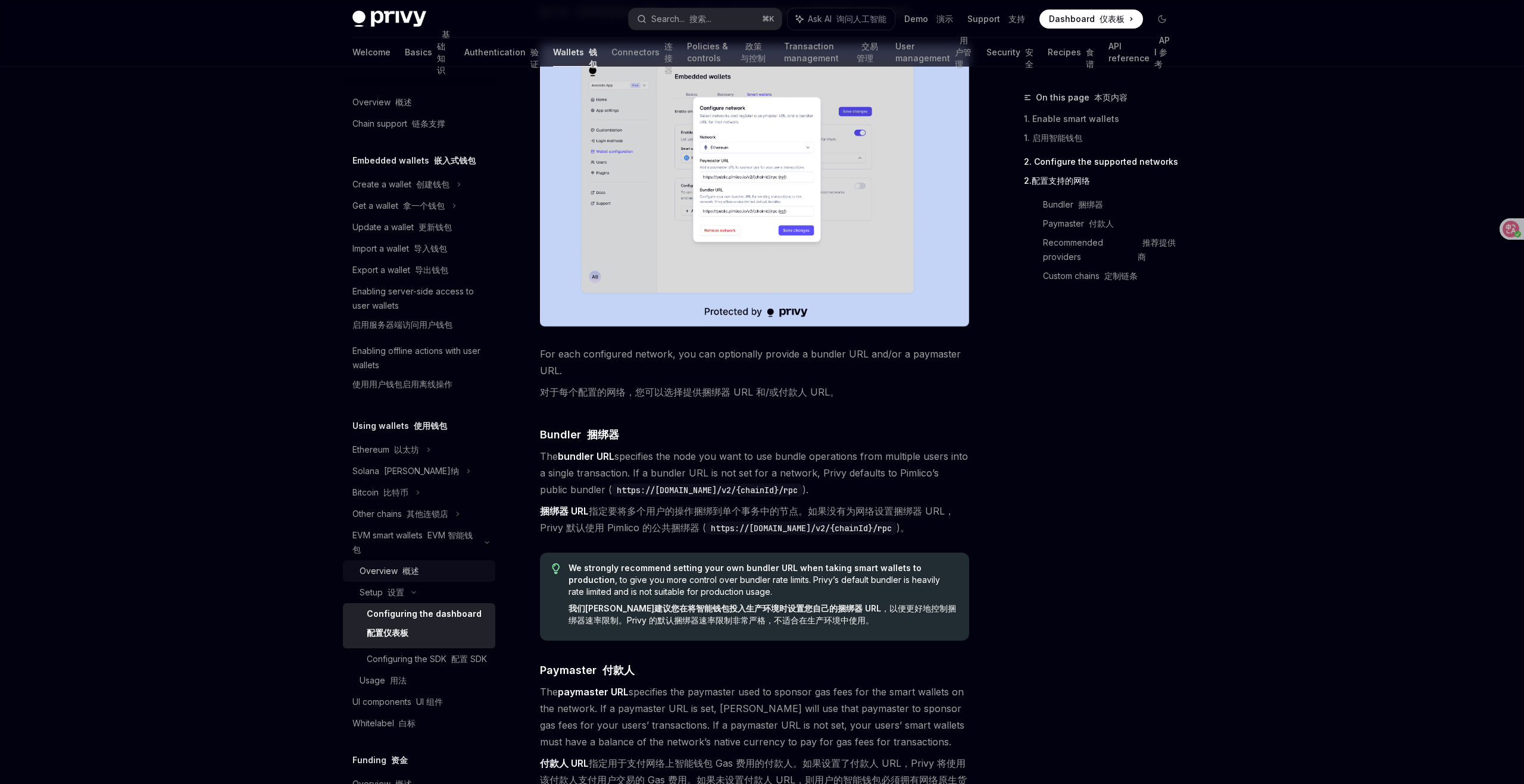
click at [412, 568] on font "概述" at bounding box center [410, 571] width 16 height 10
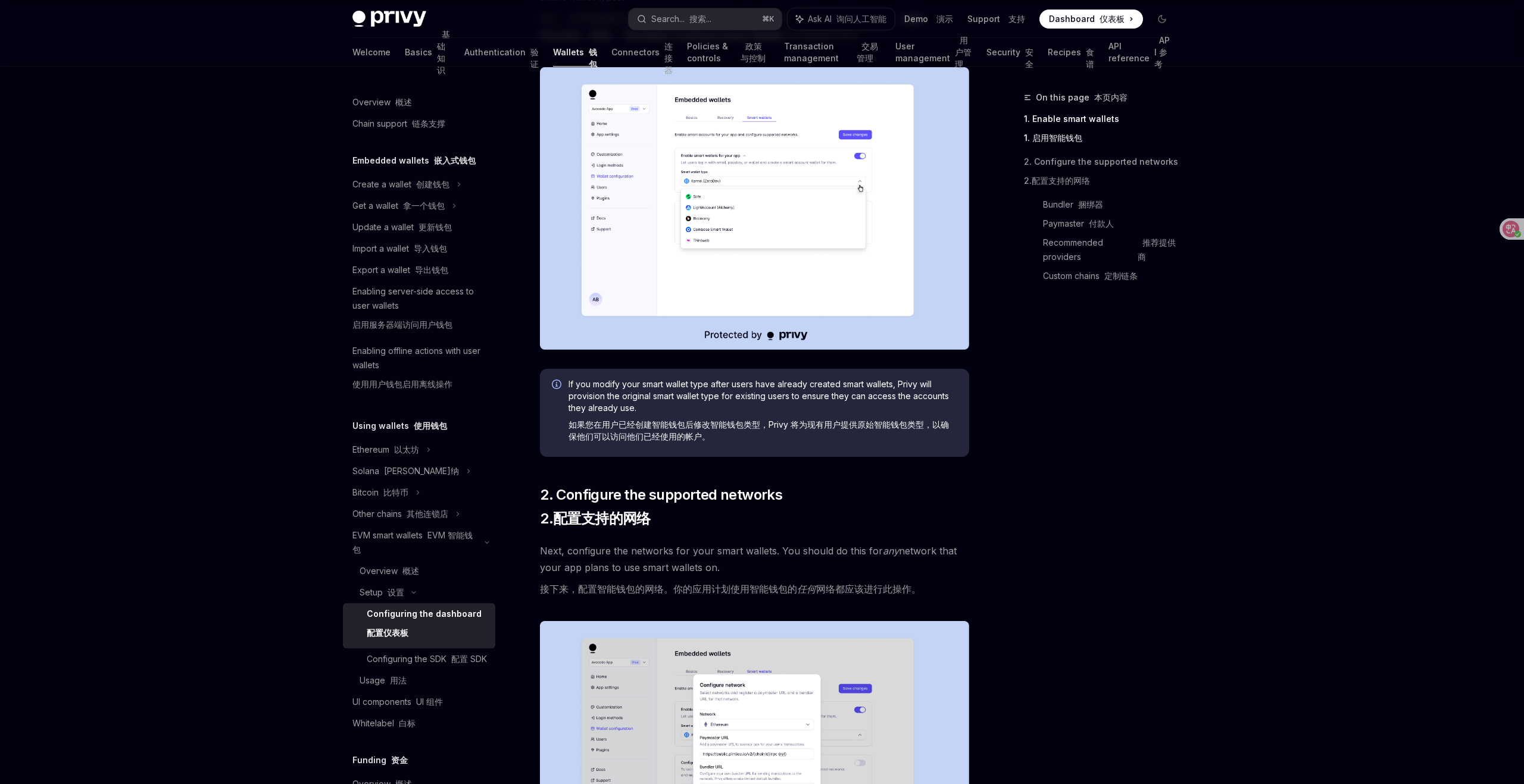
scroll to position [100, 0]
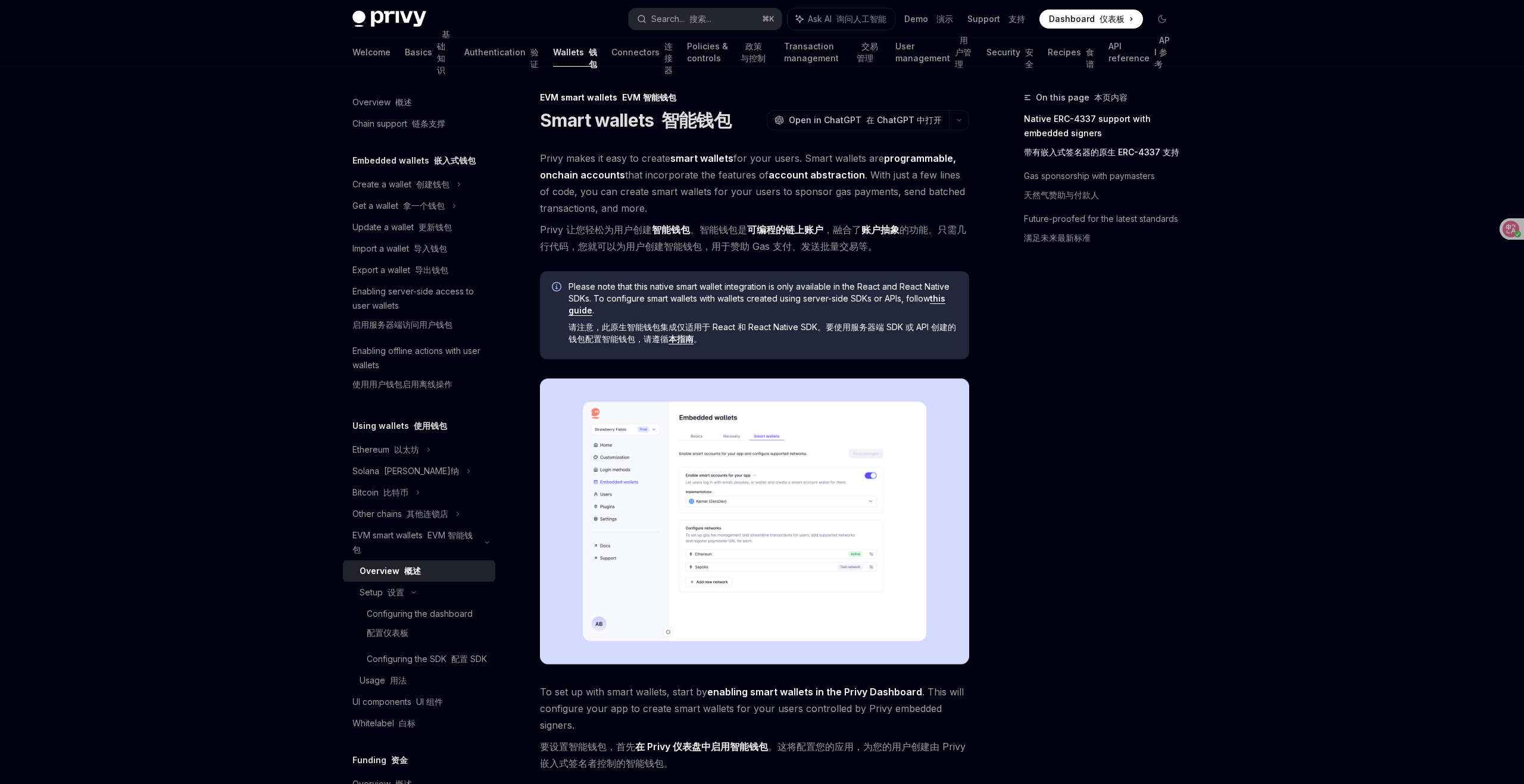
click at [839, 544] on img at bounding box center [755, 521] width 429 height 286
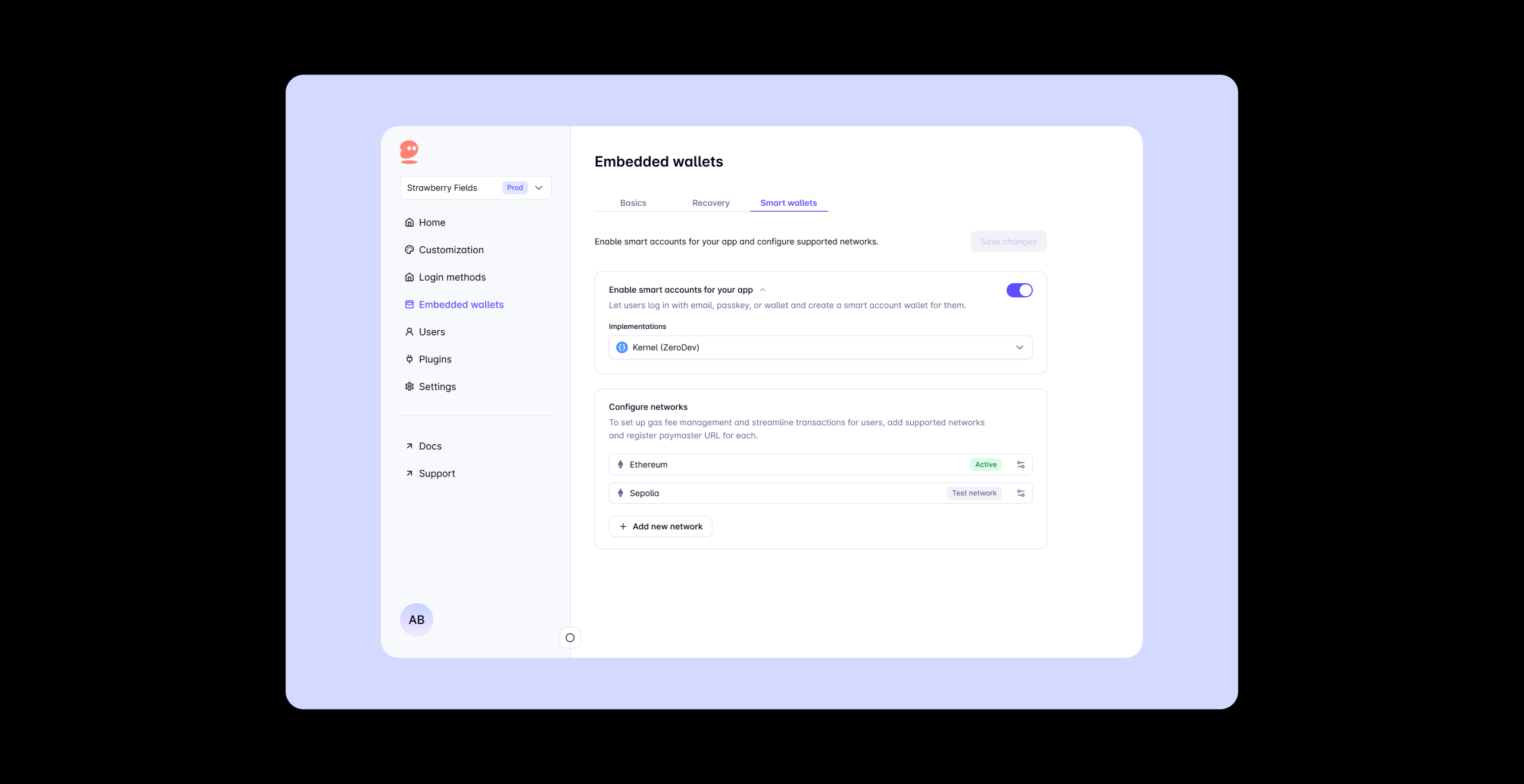
click at [839, 544] on img at bounding box center [762, 392] width 952 height 636
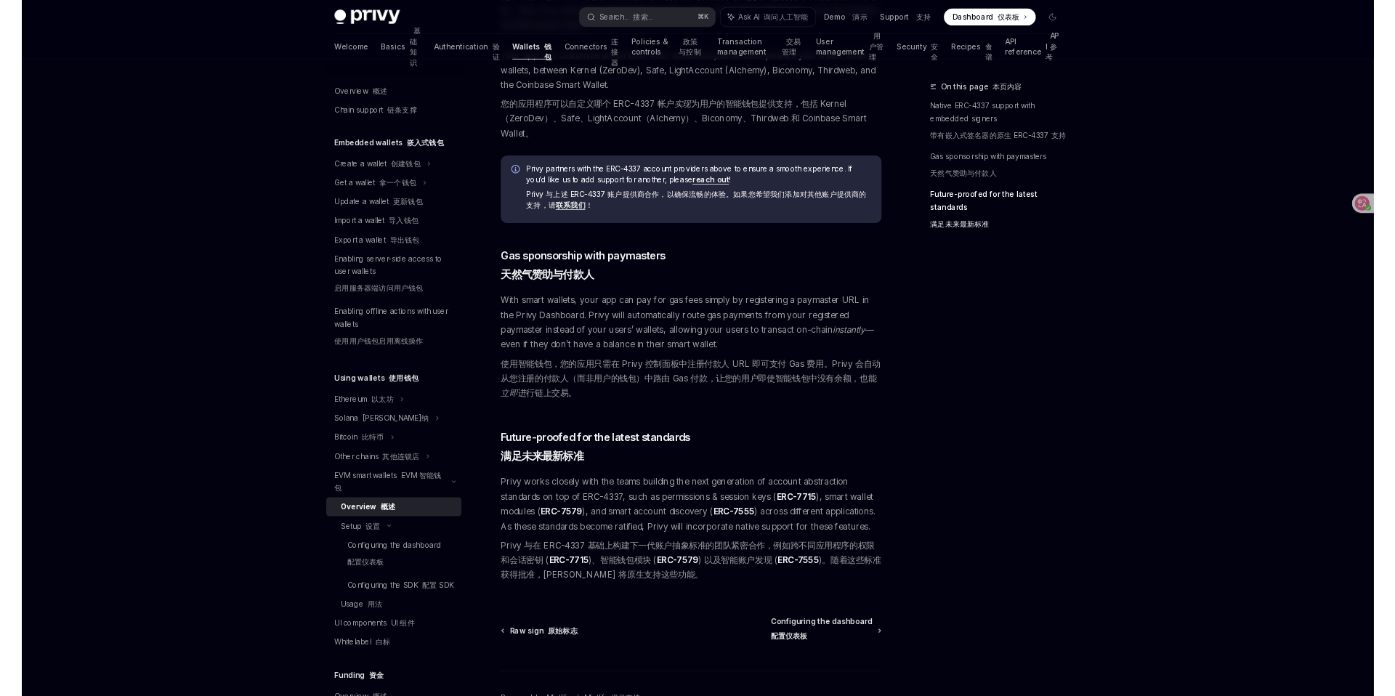
scroll to position [1393, 0]
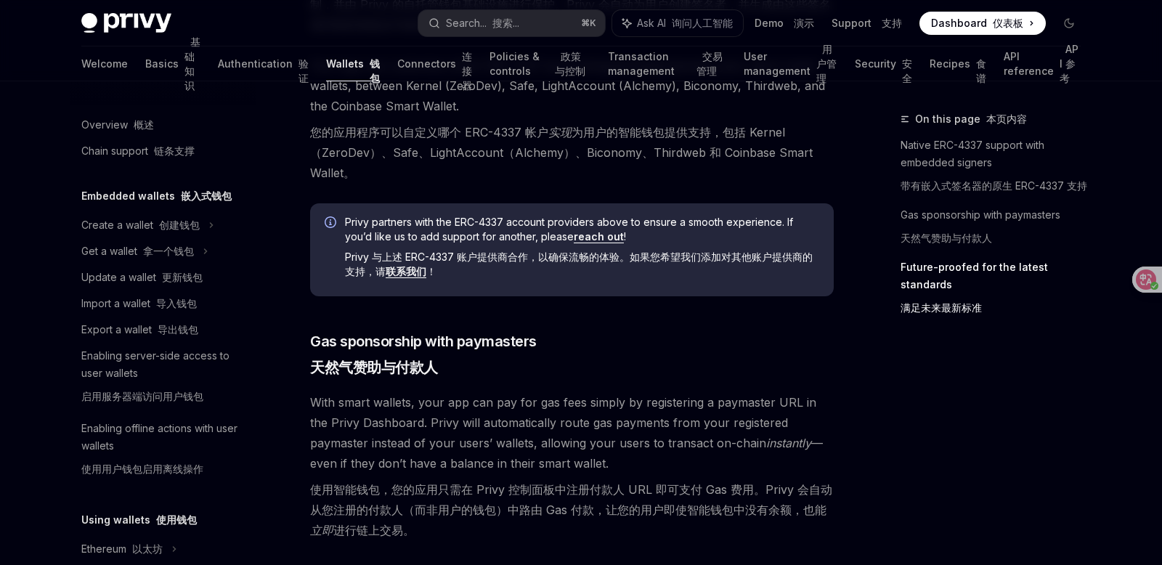
type textarea "*"
